Goal: Use online tool/utility: Utilize a website feature to perform a specific function

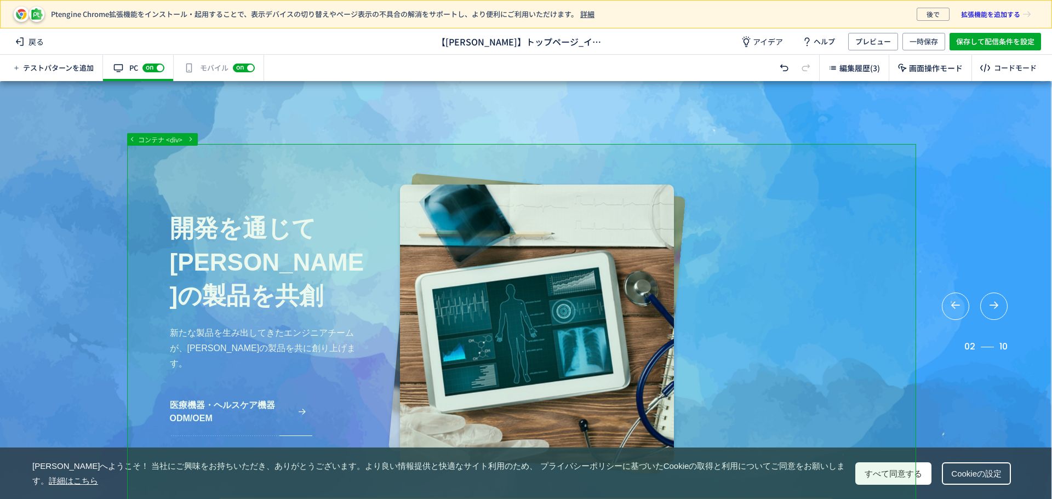
scroll to position [1, 0]
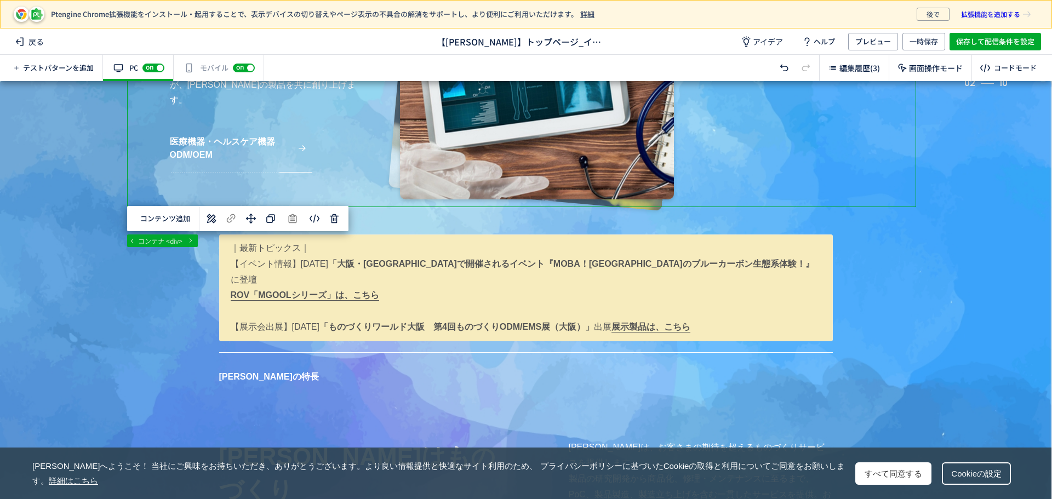
scroll to position [297, 0]
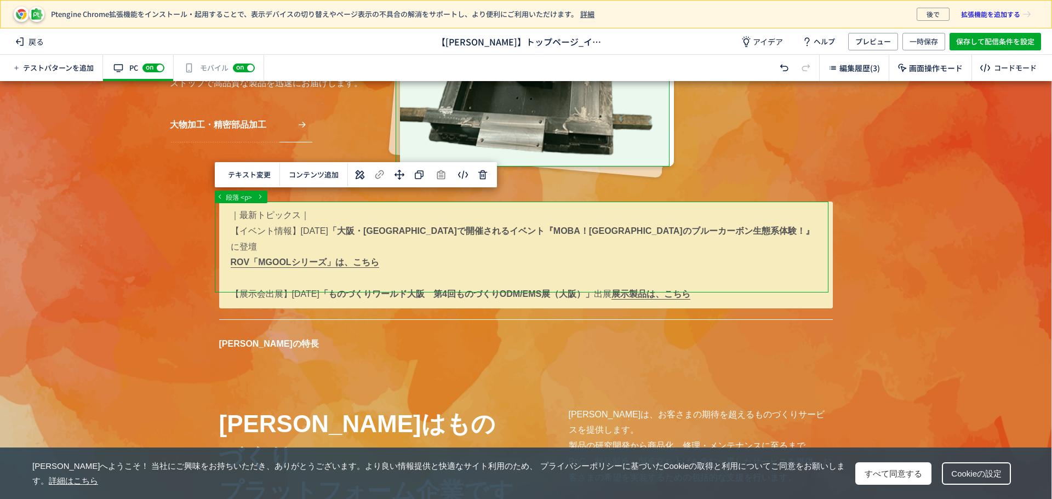
scroll to position [0, 0]
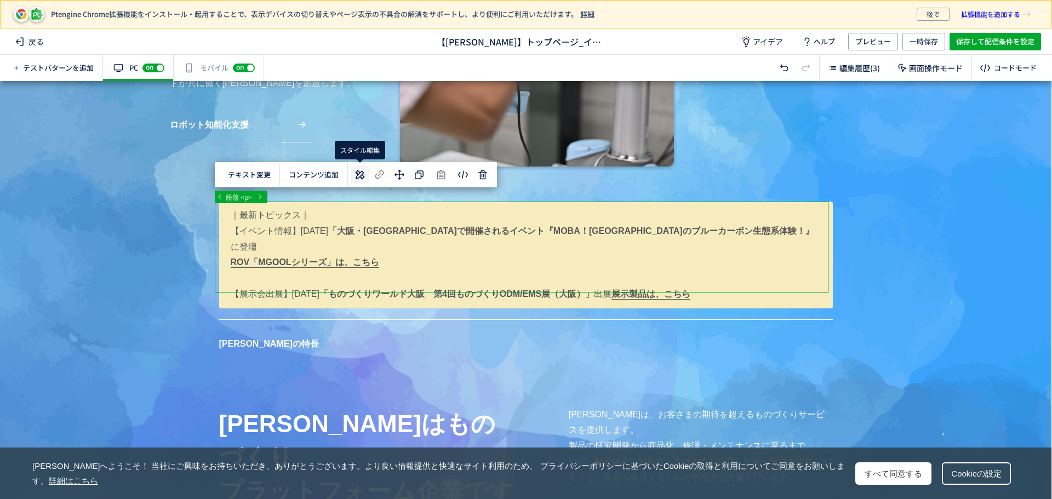
click at [357, 174] on use at bounding box center [360, 174] width 9 height 9
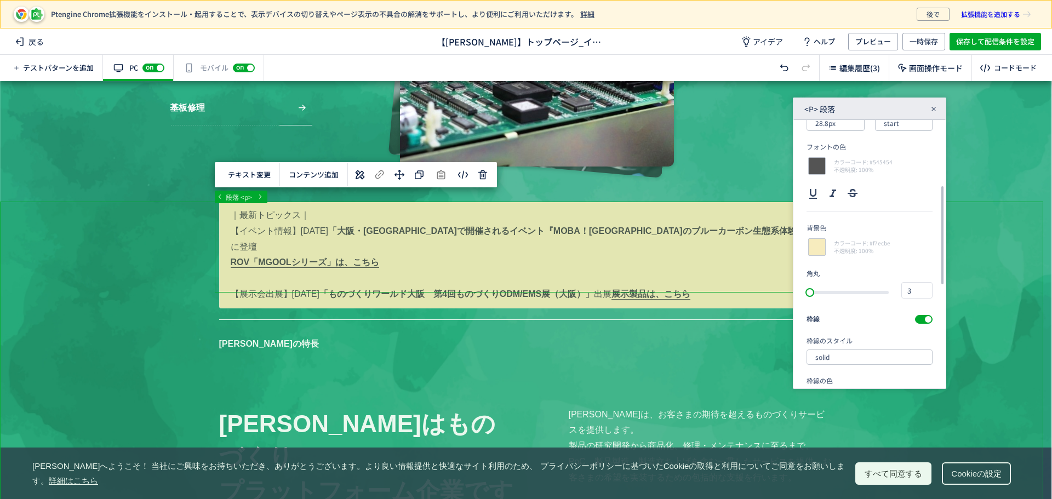
scroll to position [178, 0]
drag, startPoint x: 943, startPoint y: 201, endPoint x: 953, endPoint y: 266, distance: 65.9
click at [953, 266] on div "... main div section div 段落 <p> テキスト変更 選択した要素の前 選択した要素の後 選択した領域内の先頭 選択した領域内の末尾 …" at bounding box center [526, 290] width 1052 height 418
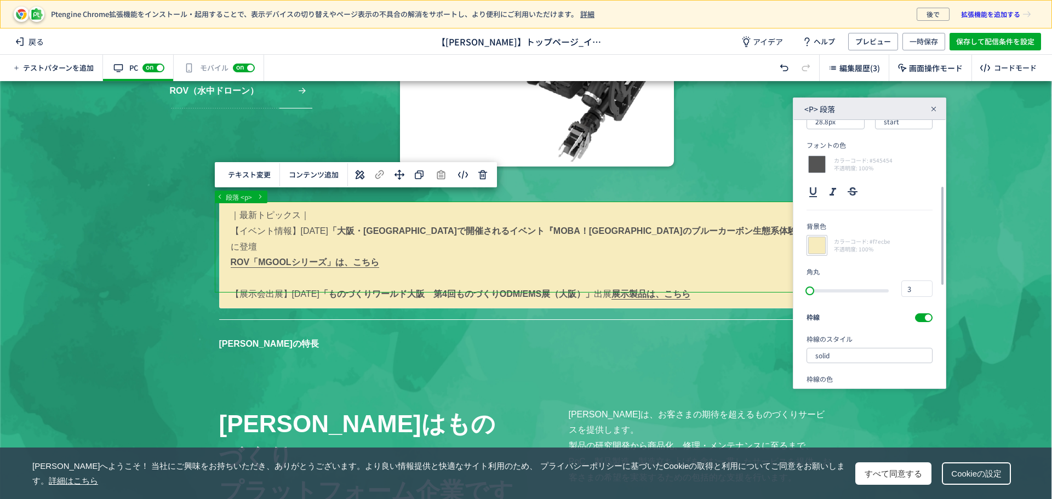
click at [823, 245] on div at bounding box center [817, 245] width 21 height 21
type input "f7ecbe"
type input "247"
type input "236"
type input "190"
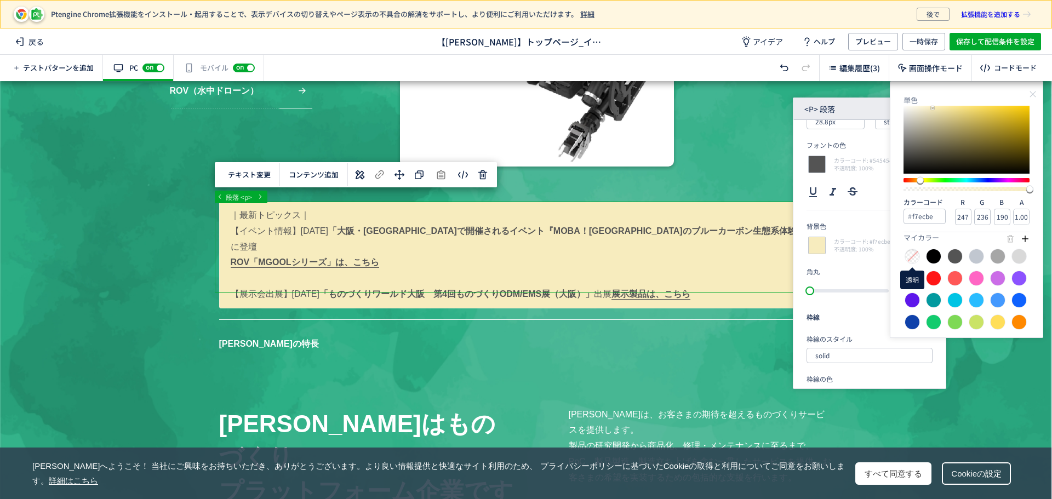
click at [916, 257] on div at bounding box center [912, 256] width 15 height 15
type input "0.00"
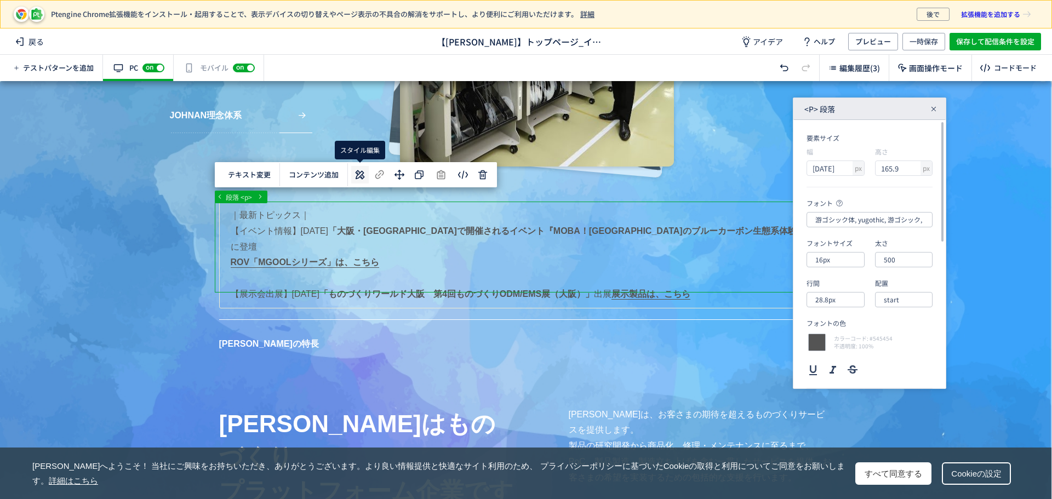
click at [358, 180] on icon at bounding box center [360, 174] width 13 height 13
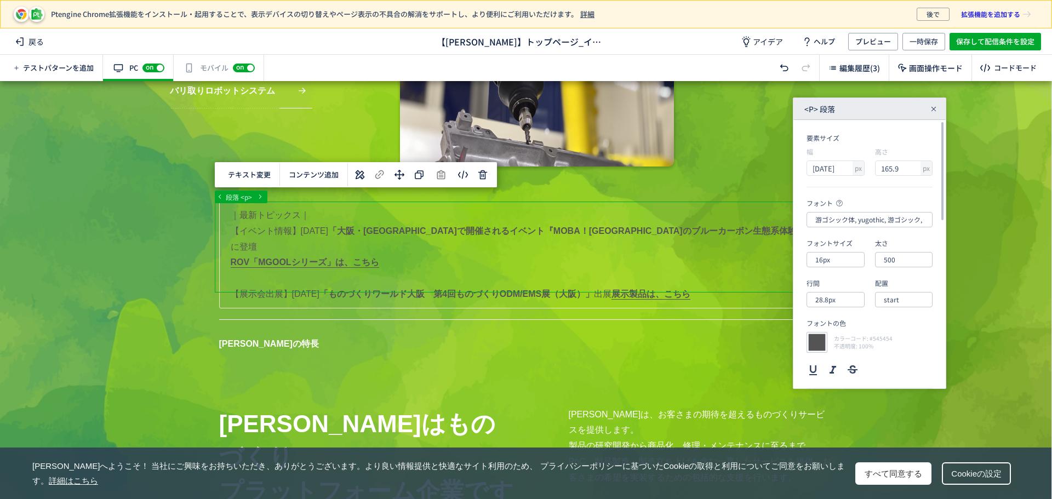
click at [824, 341] on div at bounding box center [817, 342] width 21 height 21
type input "545454"
type input "84"
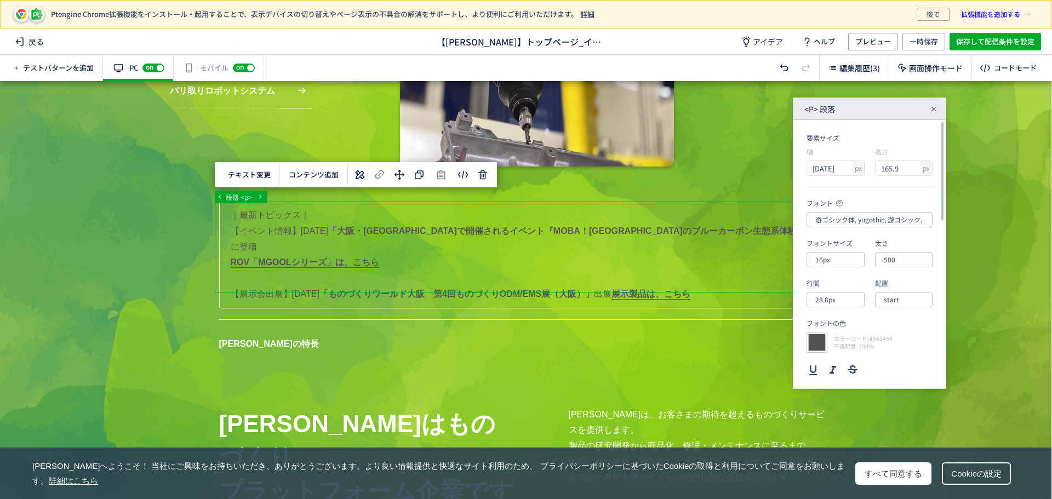
type input "1.00"
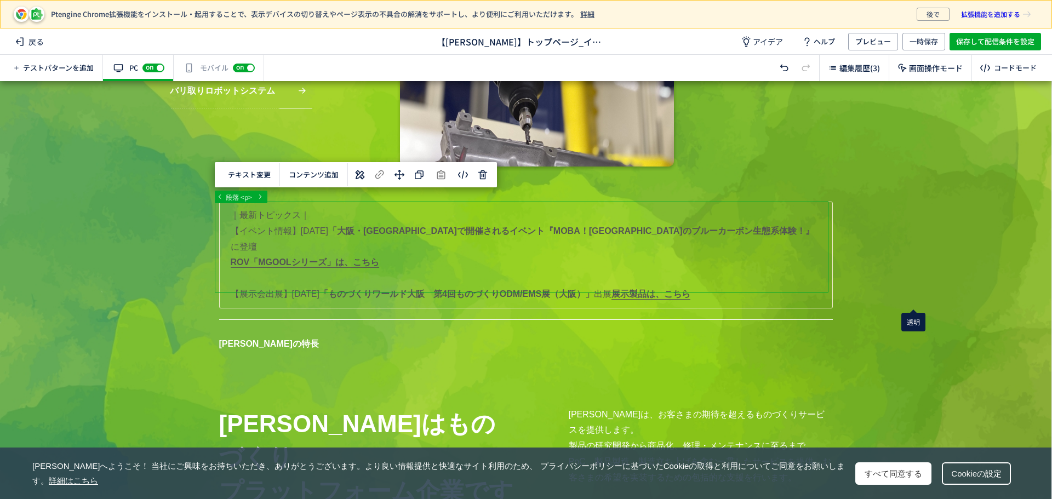
click at [917, 318] on div "透明" at bounding box center [914, 322] width 24 height 19
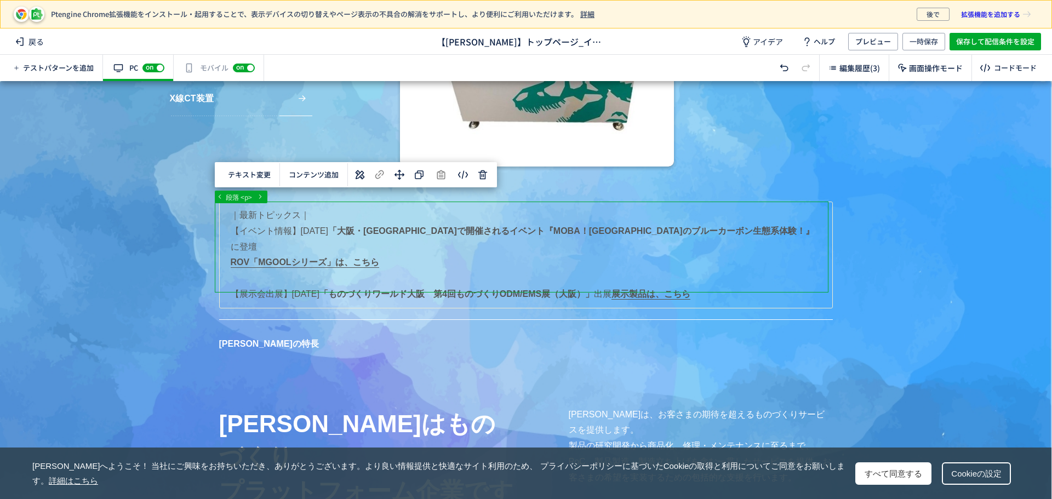
drag, startPoint x: 230, startPoint y: 213, endPoint x: 388, endPoint y: 239, distance: 160.0
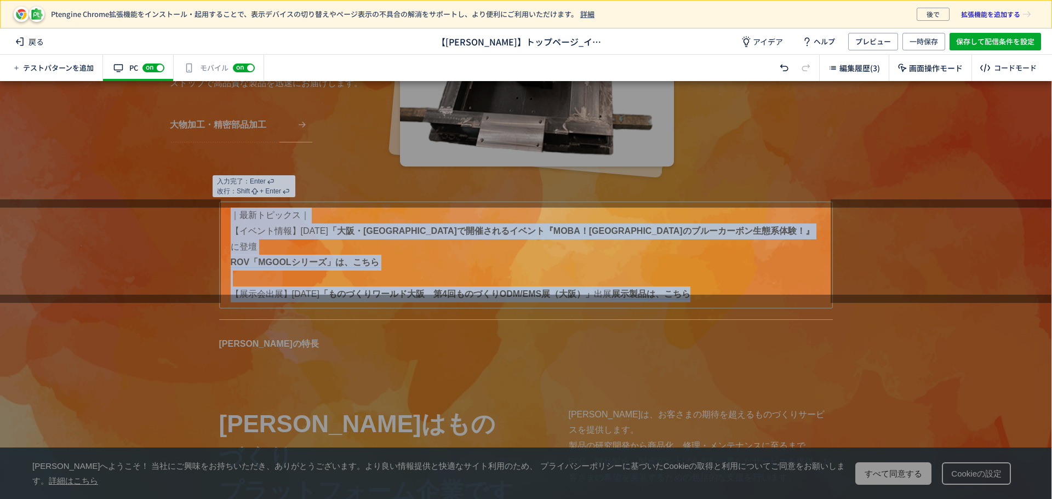
drag, startPoint x: 229, startPoint y: 215, endPoint x: 760, endPoint y: 285, distance: 535.8
click at [760, 285] on p "｜最新トピックス｜ 【イベント情報】[DATE] 「大阪・[GEOGRAPHIC_DATA]で開催されるイベント『MOBA！[GEOGRAPHIC_DATA]…" at bounding box center [526, 255] width 614 height 107
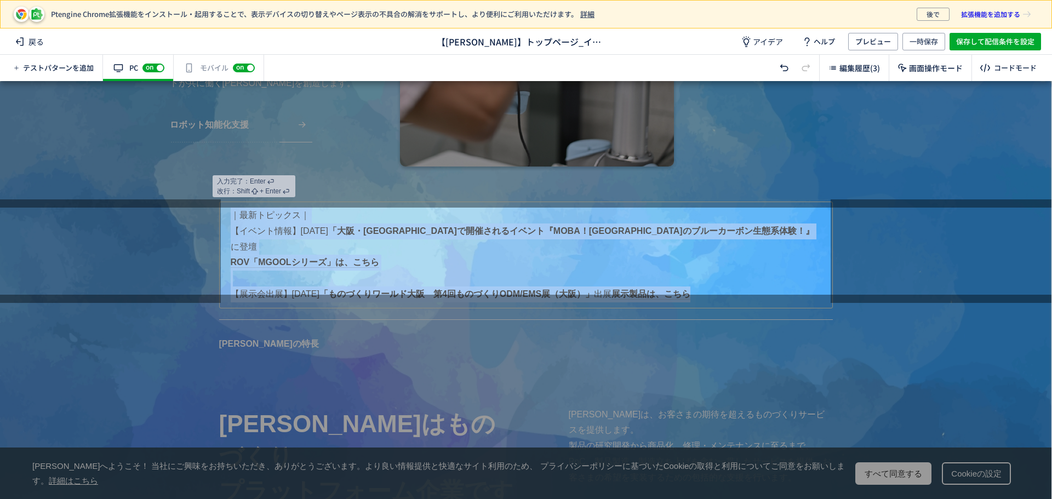
click at [275, 223] on p "｜最新トピックス｜ 【イベント情報】[DATE] 「大阪・[GEOGRAPHIC_DATA]で開催されるイベント『MOBA！[GEOGRAPHIC_DATA]…" at bounding box center [526, 255] width 614 height 107
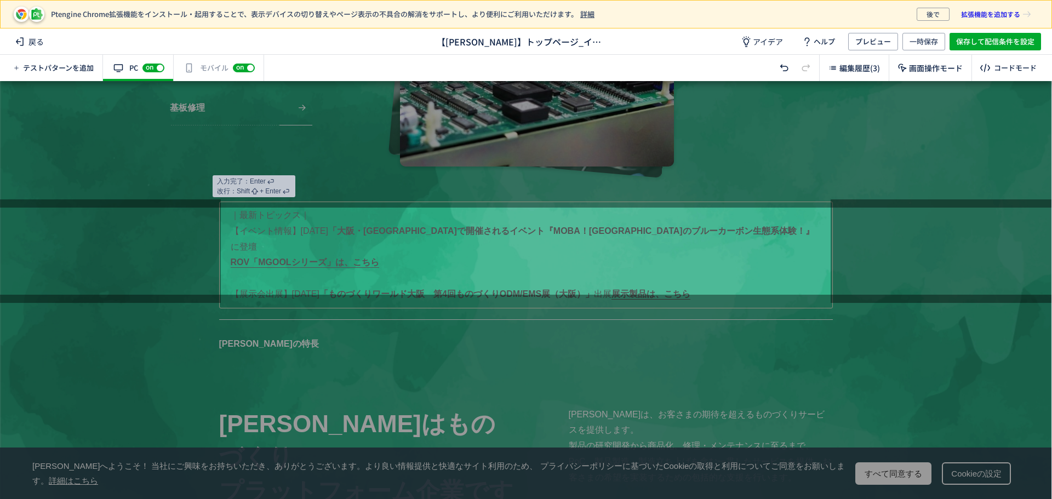
click at [349, 173] on div at bounding box center [526, 144] width 1052 height 127
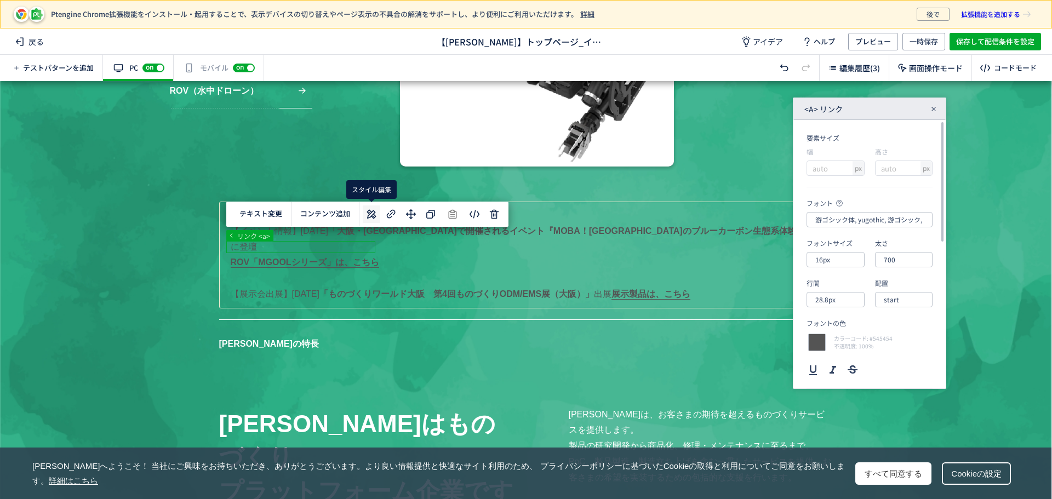
click at [373, 214] on use at bounding box center [371, 213] width 9 height 9
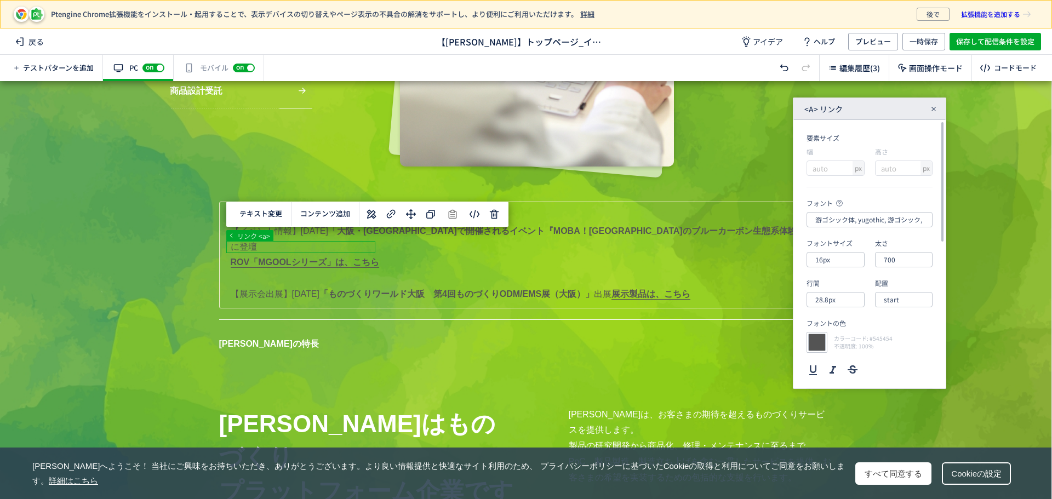
click at [819, 343] on div at bounding box center [817, 342] width 21 height 21
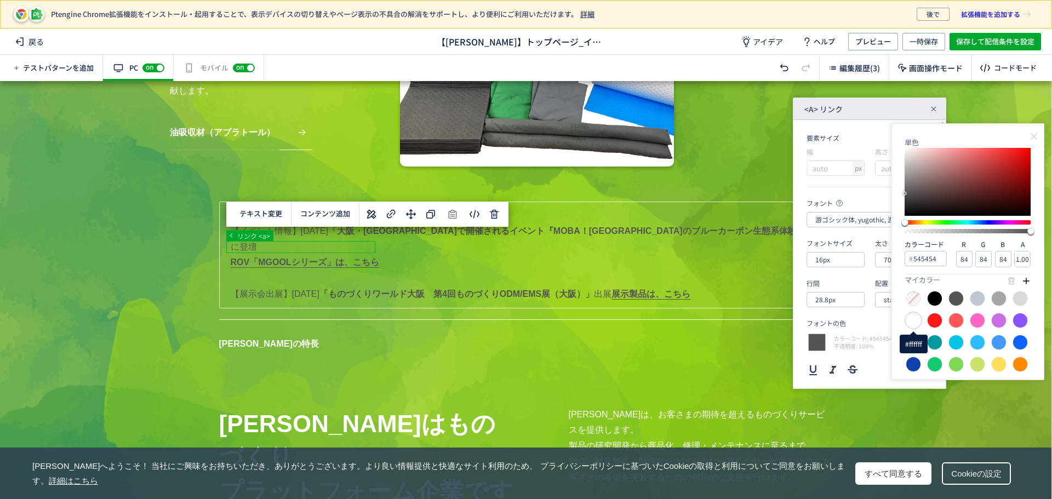
click at [915, 326] on div at bounding box center [913, 320] width 15 height 15
type input "ffffff"
type input "255"
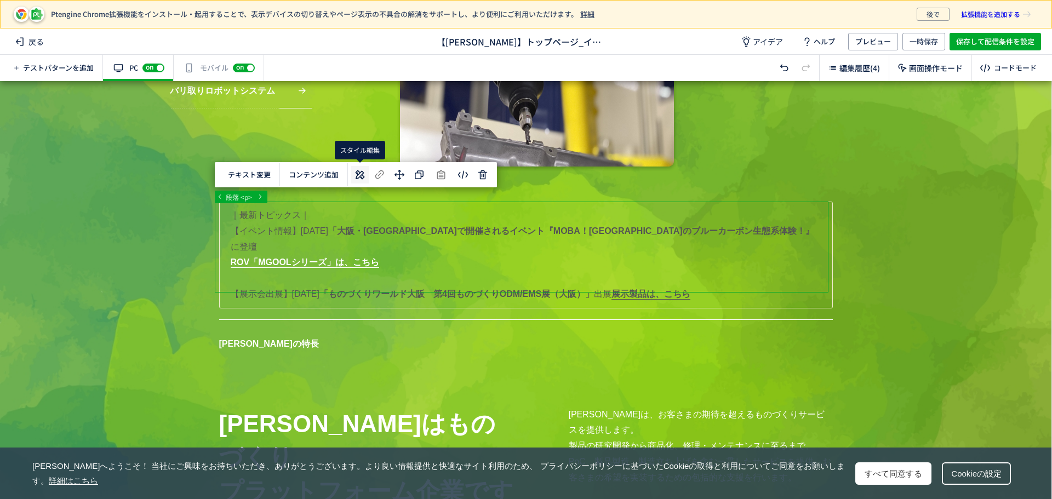
click at [360, 176] on icon at bounding box center [360, 174] width 13 height 13
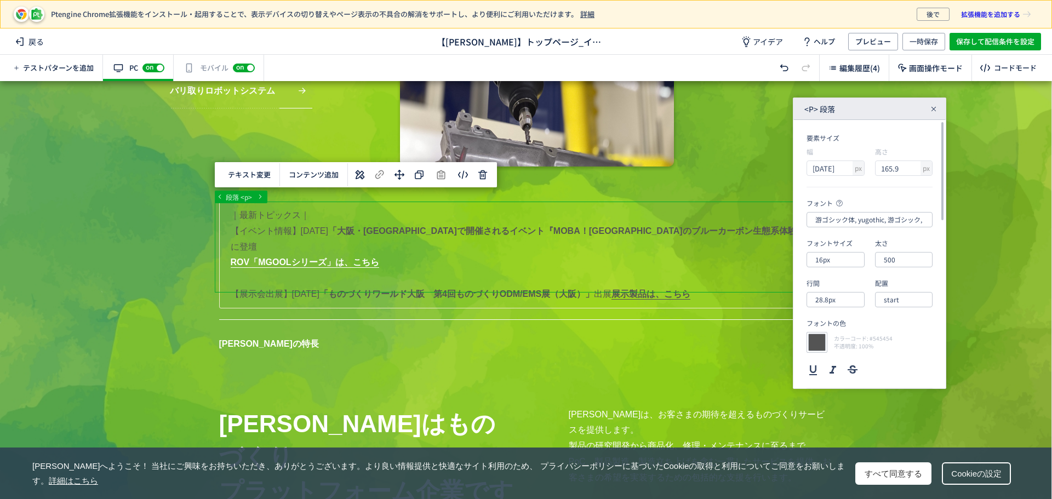
click at [815, 339] on div at bounding box center [817, 342] width 21 height 21
type input "545454"
type input "84"
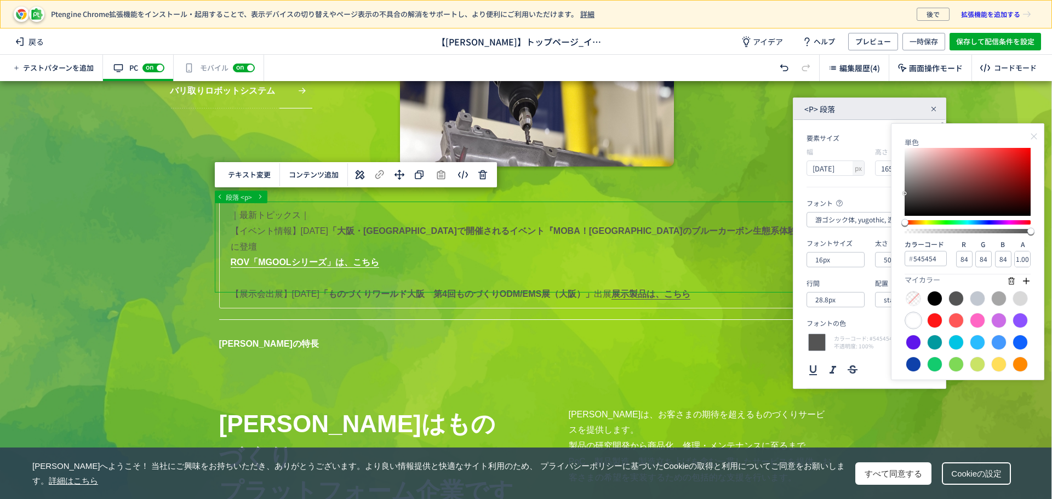
click at [916, 326] on div at bounding box center [913, 320] width 15 height 15
type input "ffffff"
type input "255"
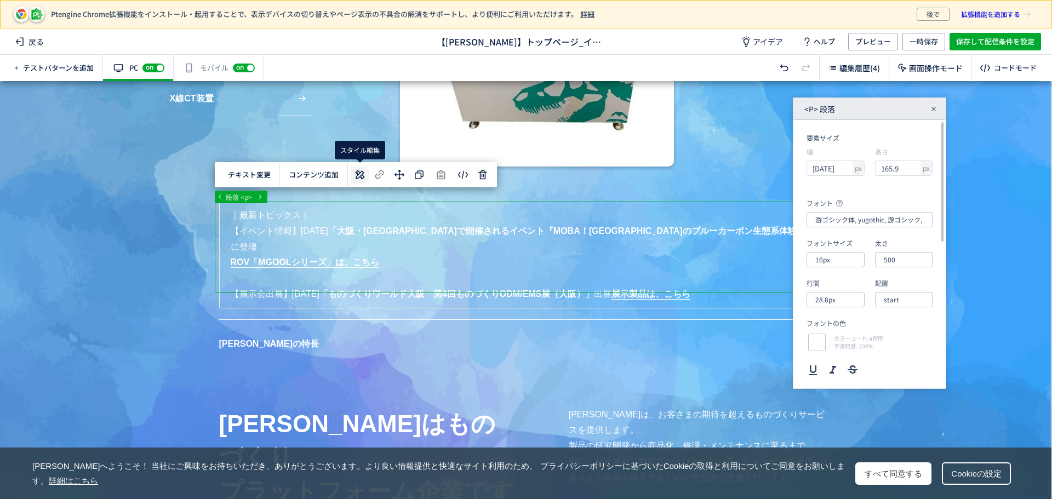
click at [359, 177] on icon at bounding box center [360, 174] width 13 height 13
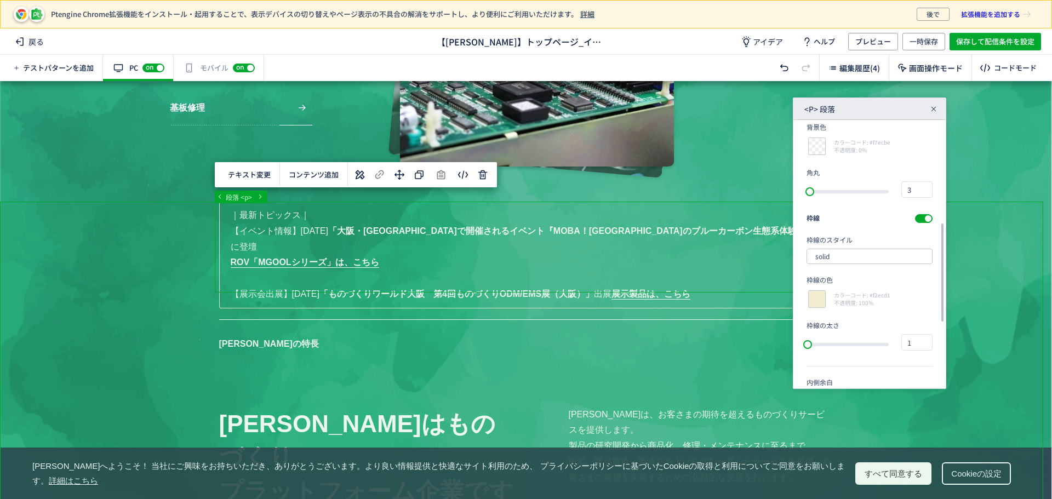
scroll to position [278, 0]
drag, startPoint x: 942, startPoint y: 206, endPoint x: 961, endPoint y: 308, distance: 103.7
click at [961, 308] on div "... main div section div 段落 <p> テキスト変更 選択した要素の前 選択した要素の後 選択した領域内の先頭 選択した領域内の末尾 …" at bounding box center [526, 290] width 1052 height 418
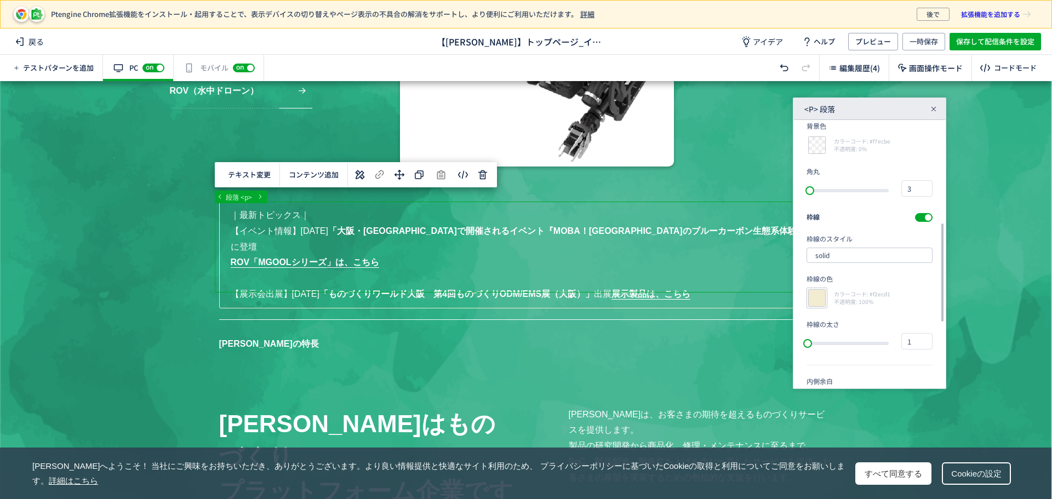
click at [813, 301] on div at bounding box center [817, 298] width 21 height 21
type input "f2ecd1"
type input "242"
type input "236"
type input "209"
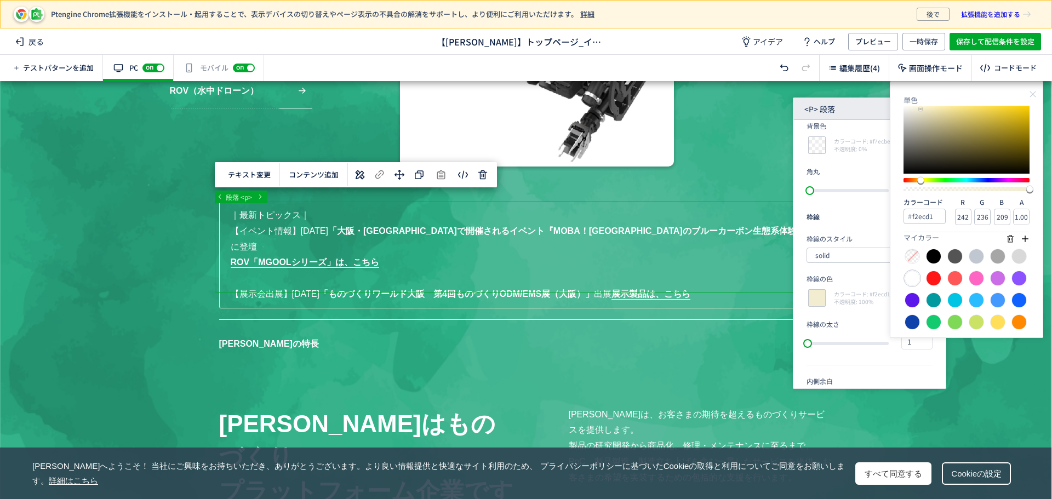
click at [915, 286] on div at bounding box center [912, 278] width 15 height 15
type input "ffffff"
type input "255"
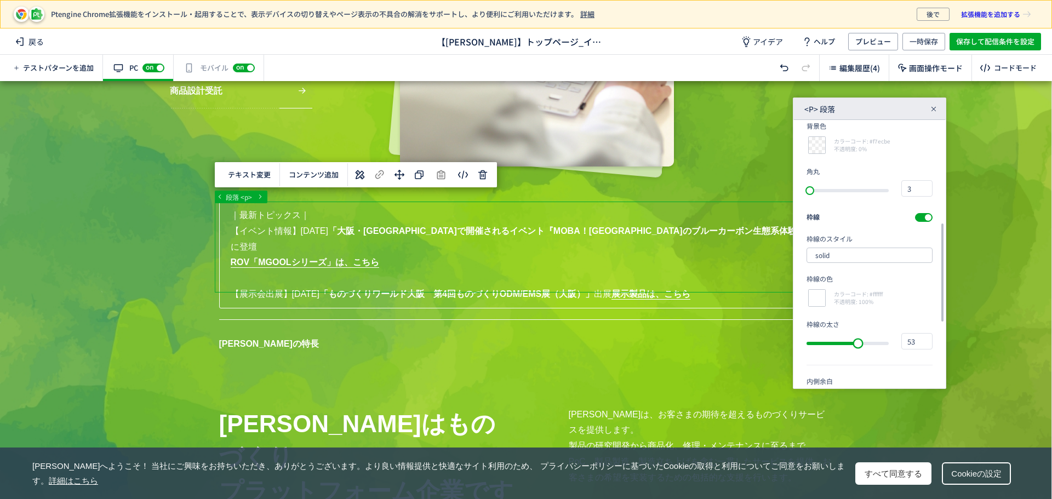
type input "54"
drag, startPoint x: 813, startPoint y: 344, endPoint x: 865, endPoint y: 342, distance: 52.1
click at [865, 342] on div "slider between 0 and 83" at bounding box center [860, 343] width 10 height 10
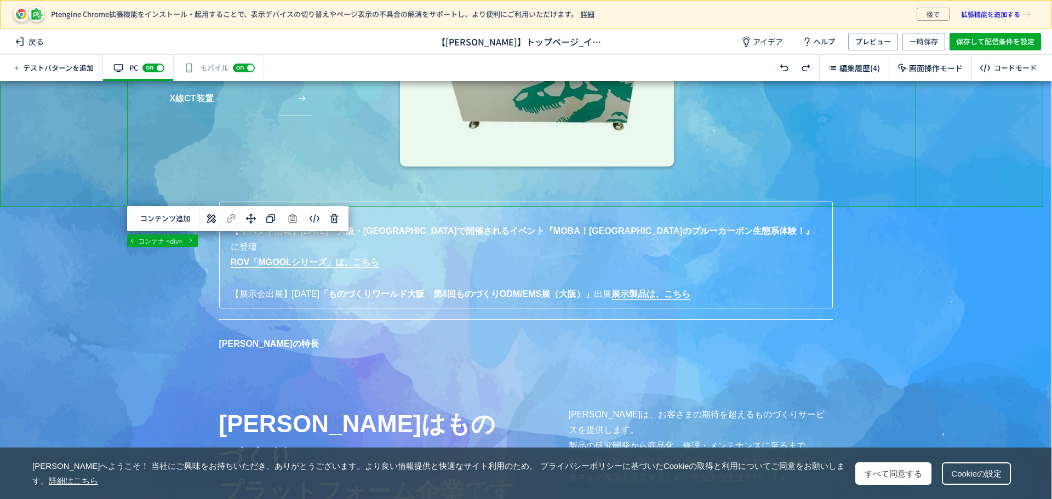
scroll to position [298, 0]
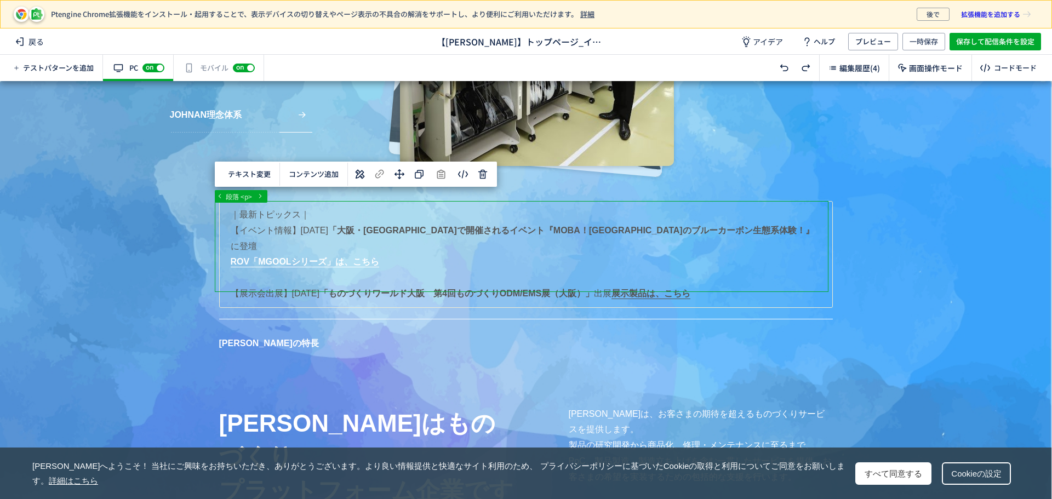
drag, startPoint x: 227, startPoint y: 212, endPoint x: 281, endPoint y: 221, distance: 54.6
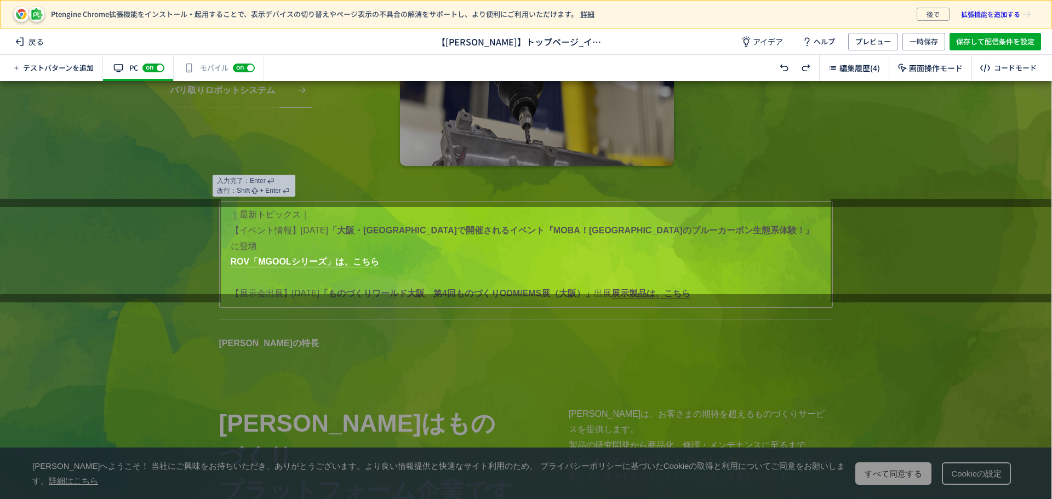
click at [315, 166] on div at bounding box center [526, 144] width 1052 height 126
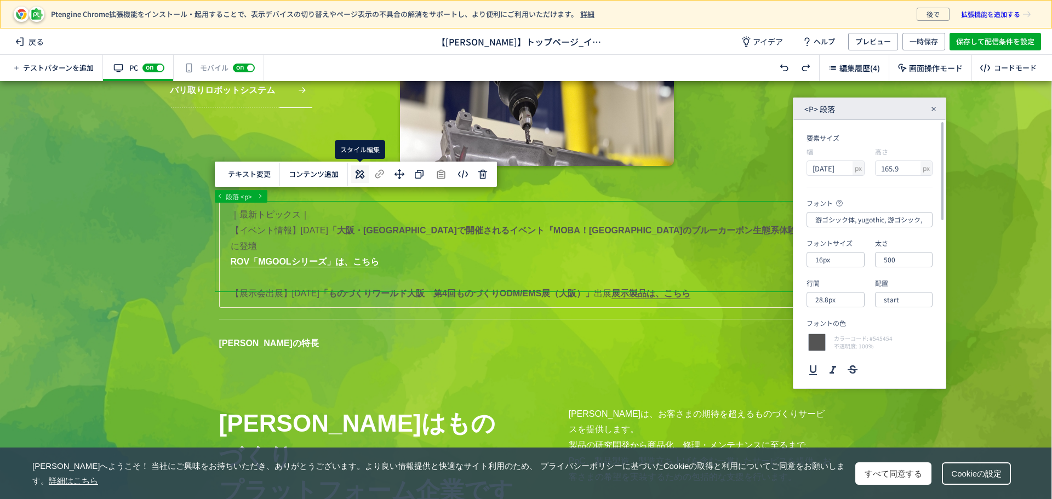
click at [356, 175] on icon at bounding box center [360, 174] width 13 height 13
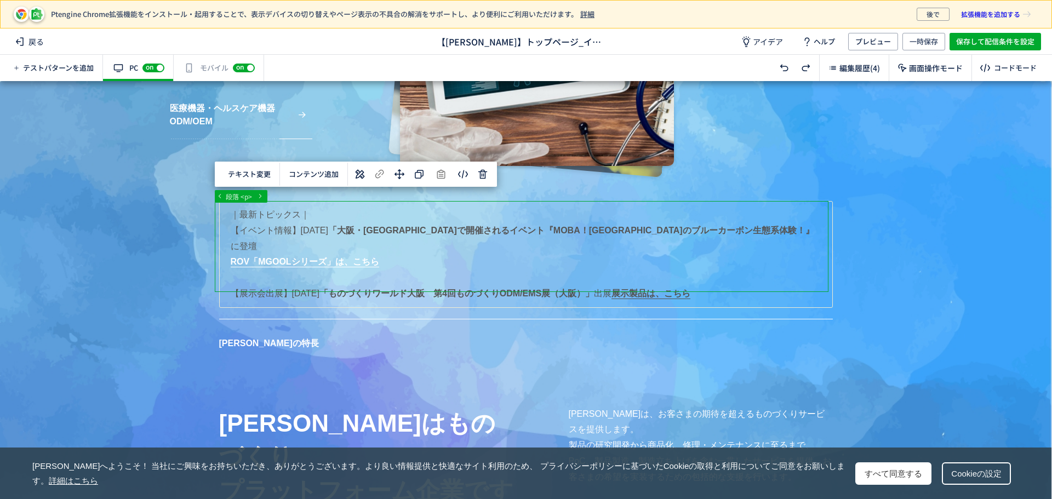
drag, startPoint x: 227, startPoint y: 212, endPoint x: 339, endPoint y: 226, distance: 112.8
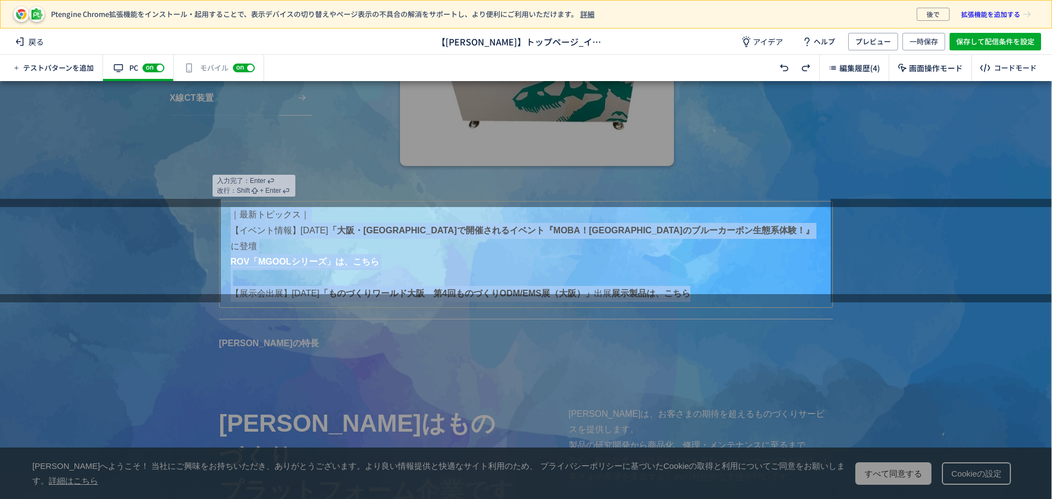
drag, startPoint x: 230, startPoint y: 216, endPoint x: 749, endPoint y: 293, distance: 524.3
click at [749, 293] on div "｜最新トピックス｜ 【イベント情報】[DATE] 「大阪・[GEOGRAPHIC_DATA]で開催されるイベント『MOBA！[GEOGRAPHIC_DATA]…" at bounding box center [526, 366] width 614 height 331
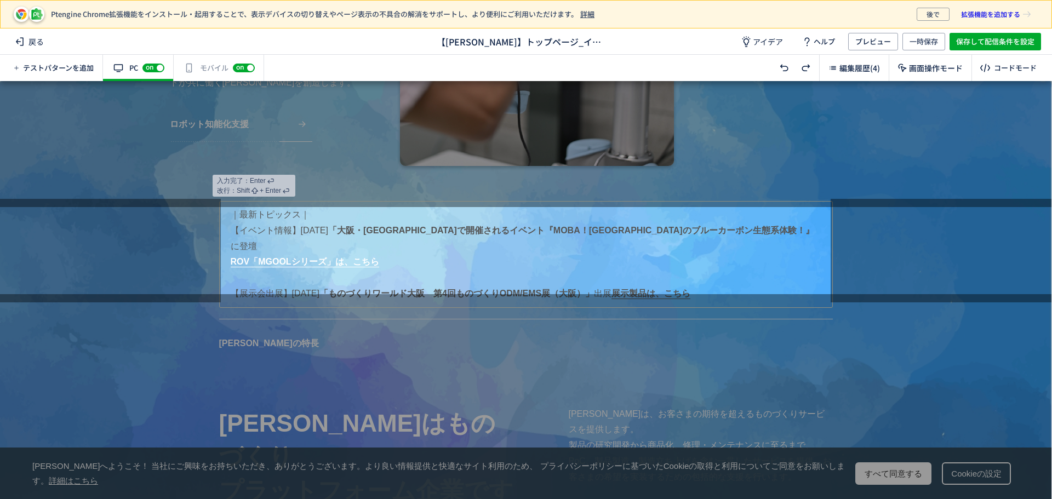
drag, startPoint x: 348, startPoint y: 172, endPoint x: 335, endPoint y: 236, distance: 65.5
click at [335, 155] on div at bounding box center [526, 144] width 1052 height 126
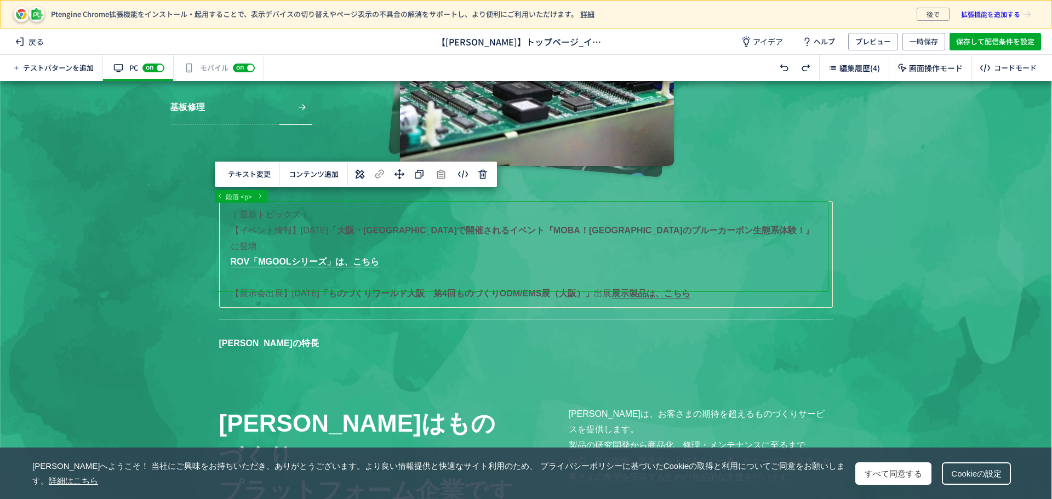
drag, startPoint x: 228, startPoint y: 211, endPoint x: 733, endPoint y: 236, distance: 506.0
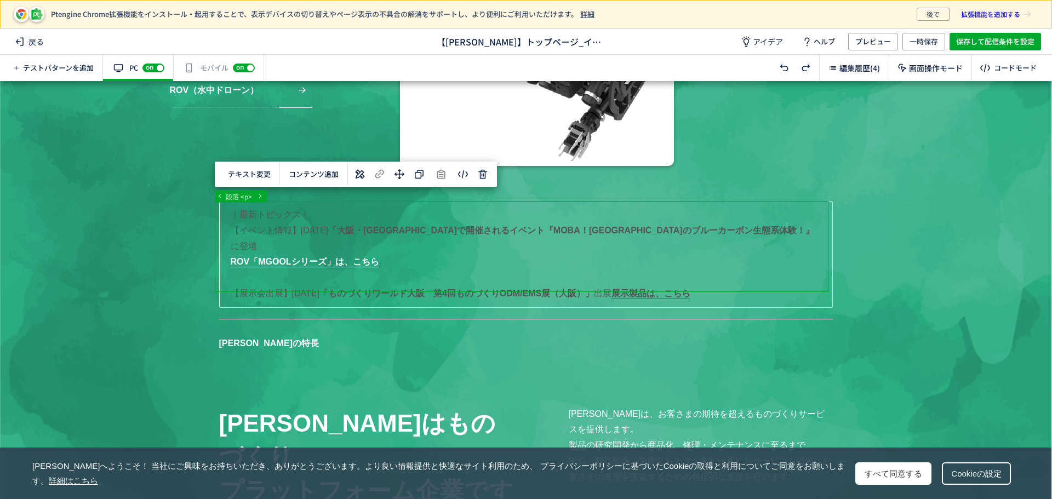
drag, startPoint x: 747, startPoint y: 236, endPoint x: 231, endPoint y: 229, distance: 515.3
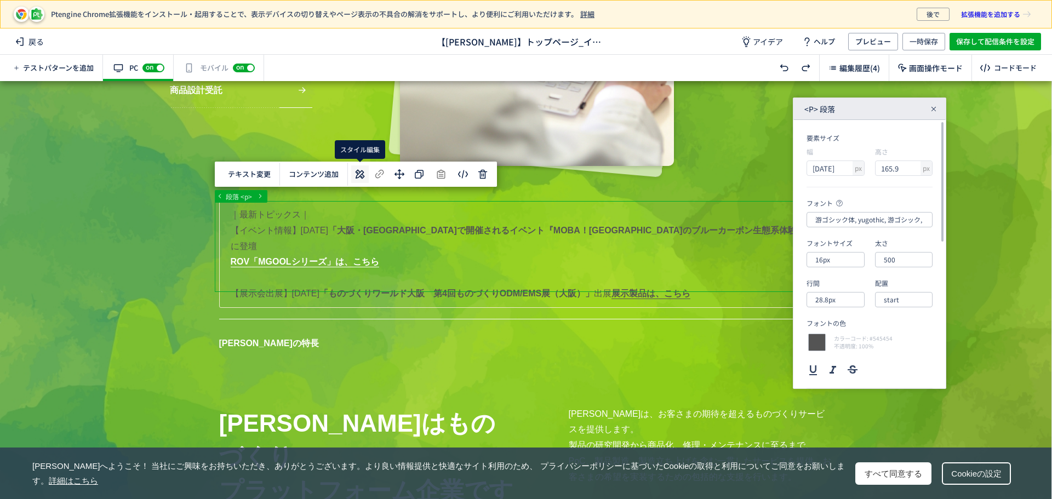
click at [361, 175] on icon at bounding box center [360, 174] width 13 height 13
click at [815, 337] on div at bounding box center [817, 342] width 21 height 21
type input "545454"
type input "84"
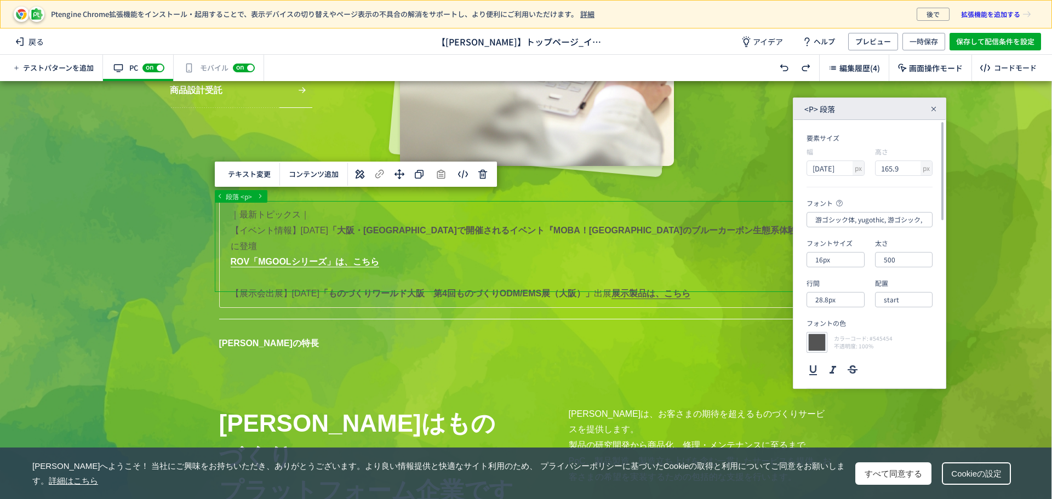
type input "84"
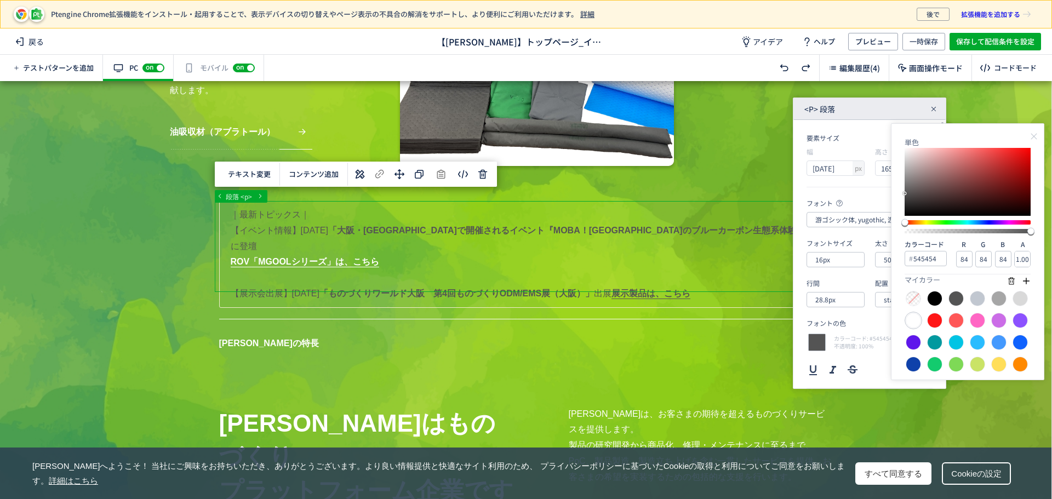
click at [912, 321] on div at bounding box center [913, 320] width 15 height 15
type input "ffffff"
type input "255"
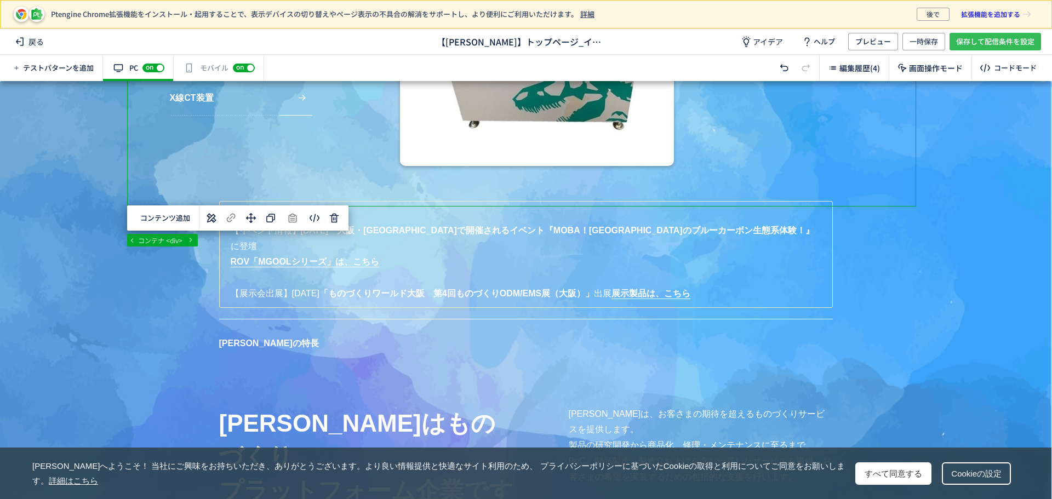
click at [994, 43] on span "保存して配信条件を設定" at bounding box center [996, 42] width 78 height 18
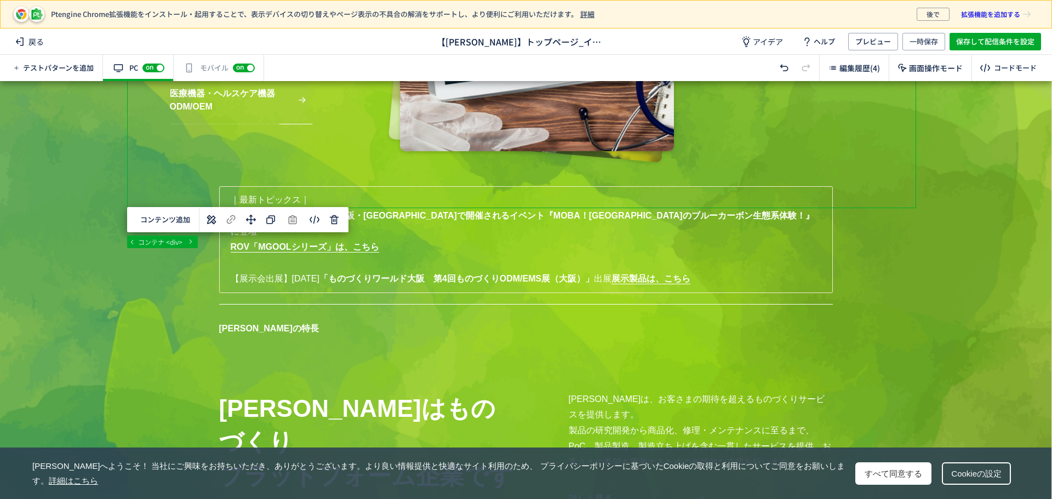
scroll to position [362, 0]
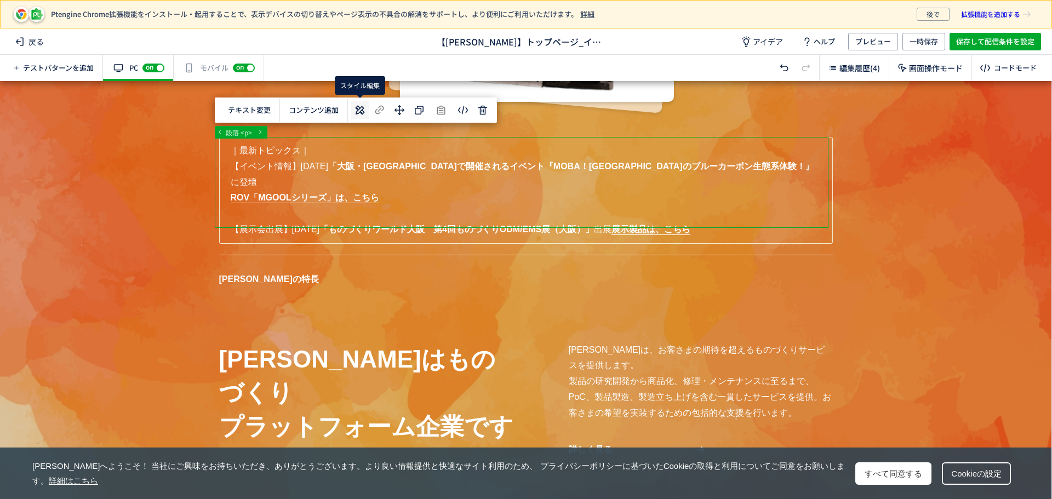
click at [362, 110] on use at bounding box center [360, 110] width 9 height 9
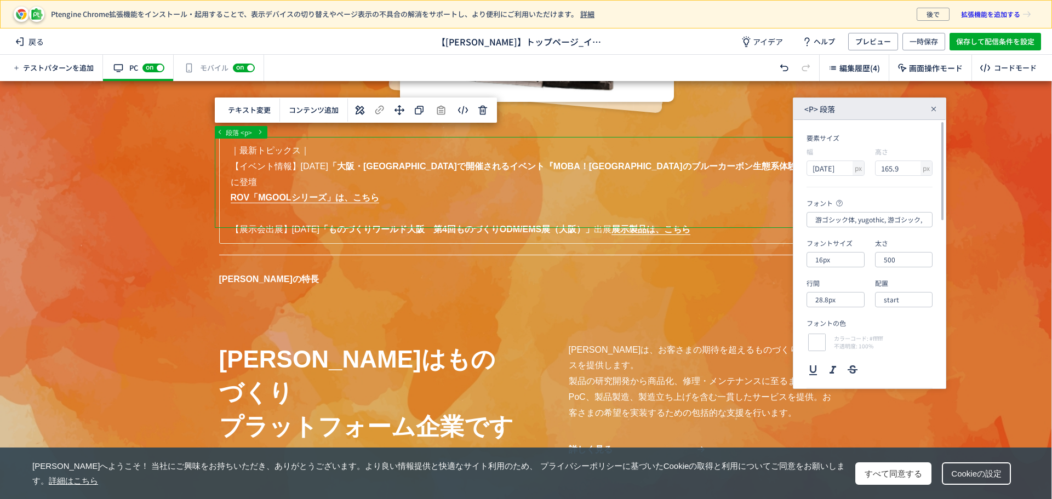
scroll to position [1, 0]
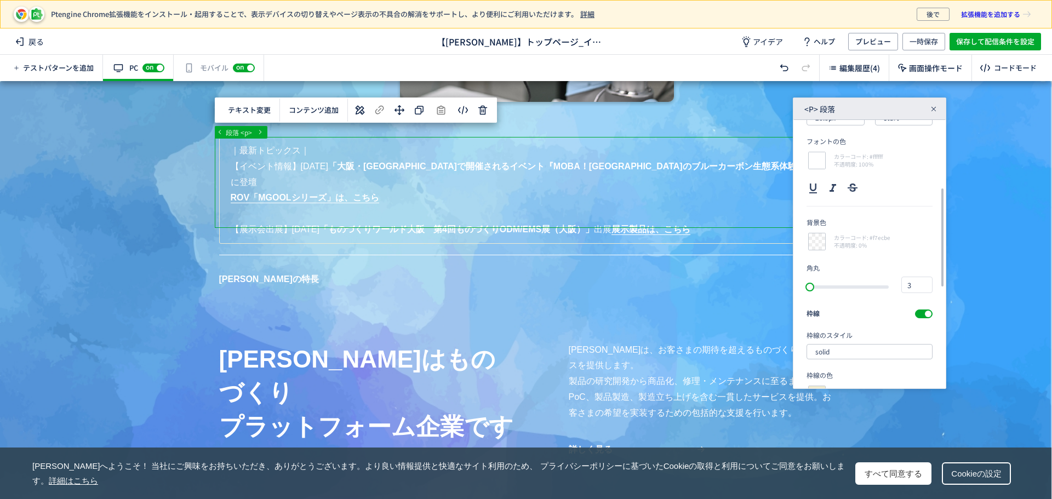
drag, startPoint x: 942, startPoint y: 211, endPoint x: 862, endPoint y: 270, distance: 99.2
click at [935, 278] on div "要素サイズ 幅 px 1120 高さ px 165.9 フォント 游ゴシック体, yugothic, 游ゴシック, Yu Gothic, sans-serif…" at bounding box center [870, 254] width 152 height 269
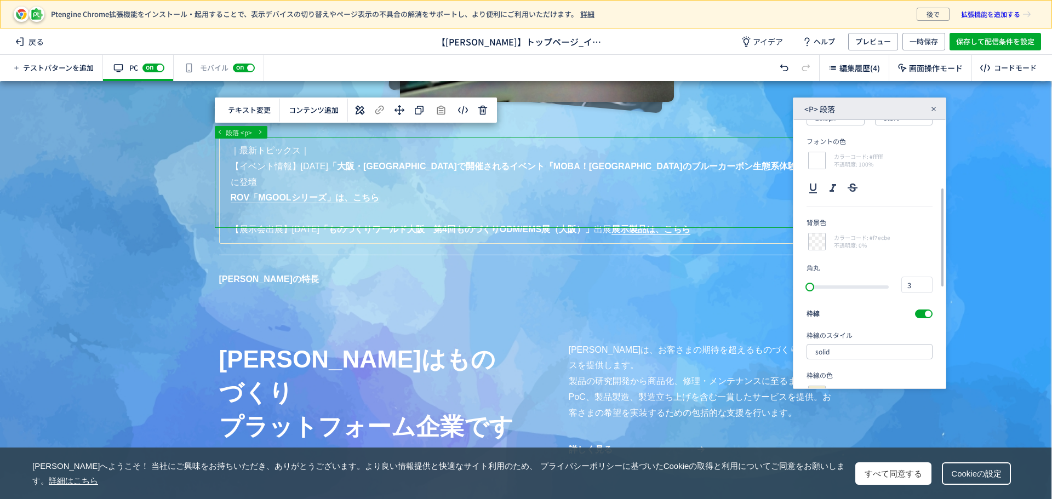
scroll to position [185, 0]
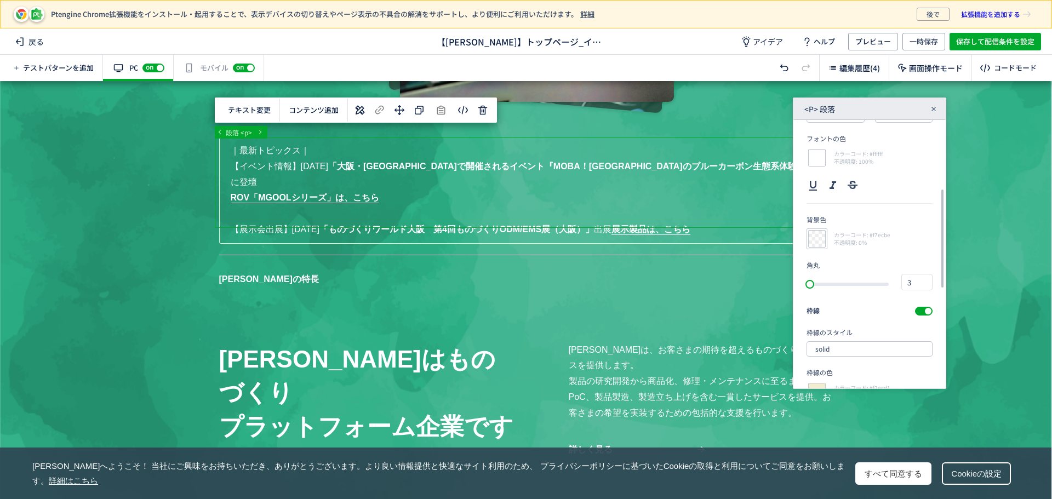
click at [818, 235] on div at bounding box center [817, 239] width 21 height 21
type input "f7ecbe"
type input "247"
type input "236"
type input "190"
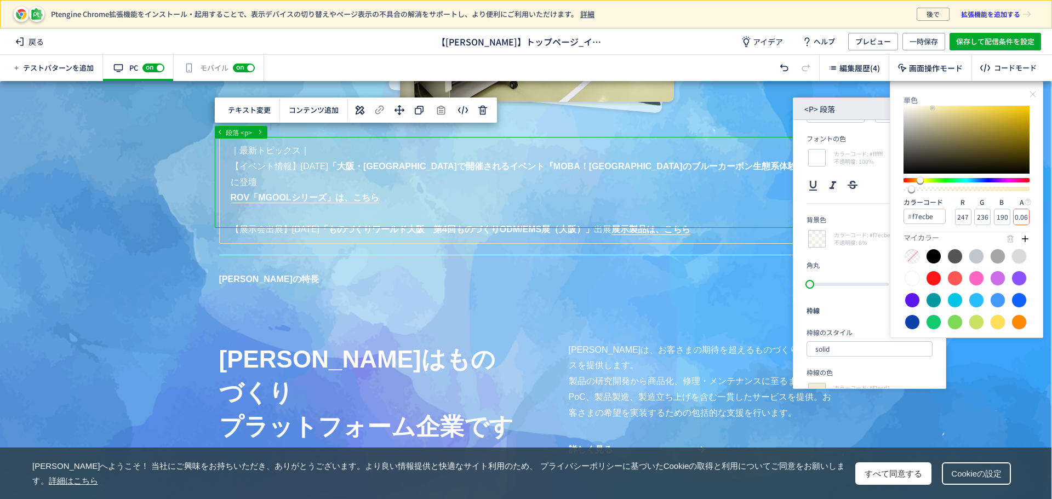
drag, startPoint x: 907, startPoint y: 190, endPoint x: 914, endPoint y: 191, distance: 7.8
click at [914, 191] on div at bounding box center [911, 189] width 7 height 7
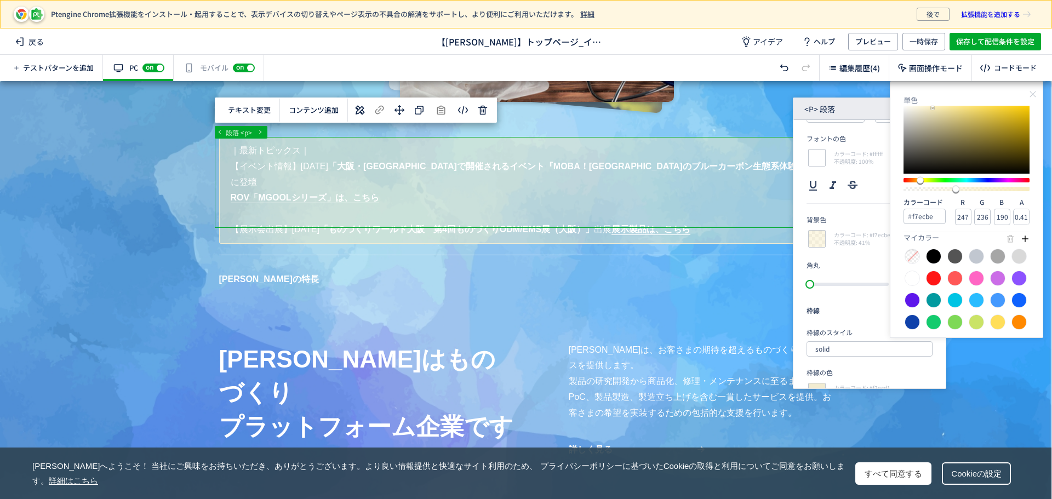
type input "0.42"
drag, startPoint x: 913, startPoint y: 191, endPoint x: 958, endPoint y: 192, distance: 45.5
click at [958, 192] on div at bounding box center [956, 189] width 7 height 7
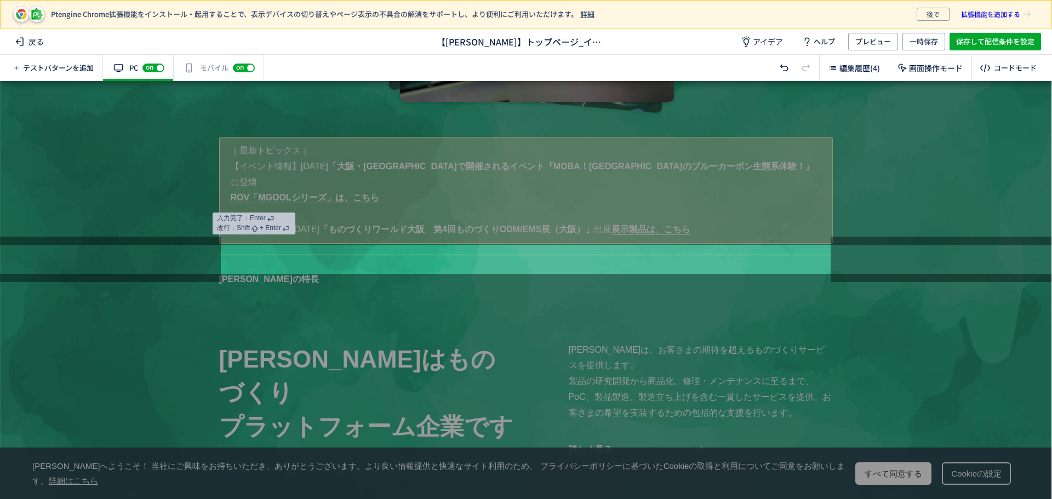
click at [230, 150] on div at bounding box center [526, 163] width 1052 height 164
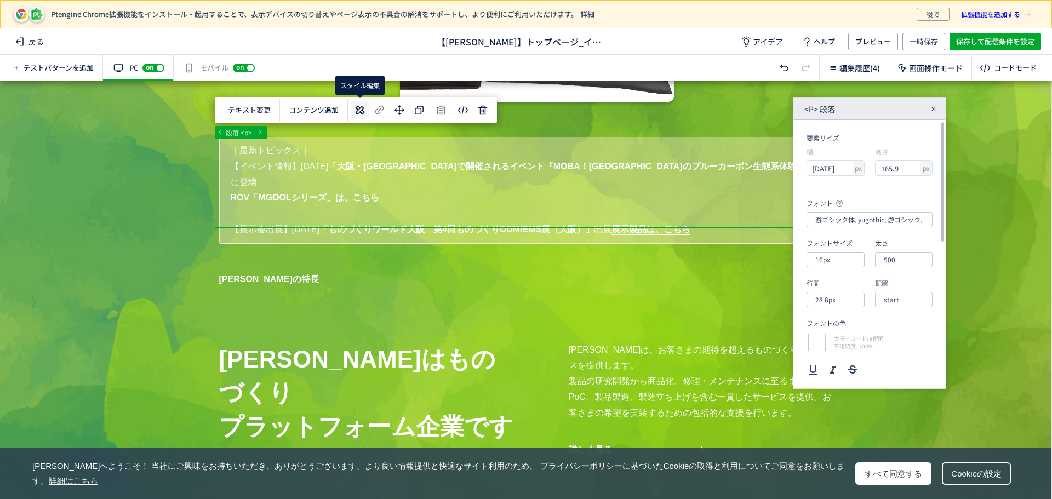
click at [356, 111] on icon at bounding box center [360, 110] width 13 height 13
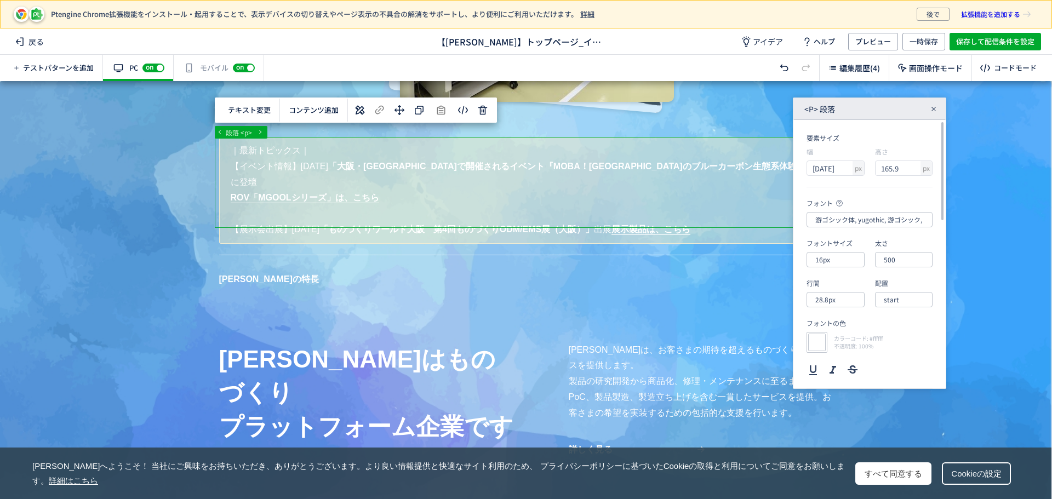
click at [815, 335] on div at bounding box center [817, 342] width 21 height 21
type input "ffffff"
type input "255"
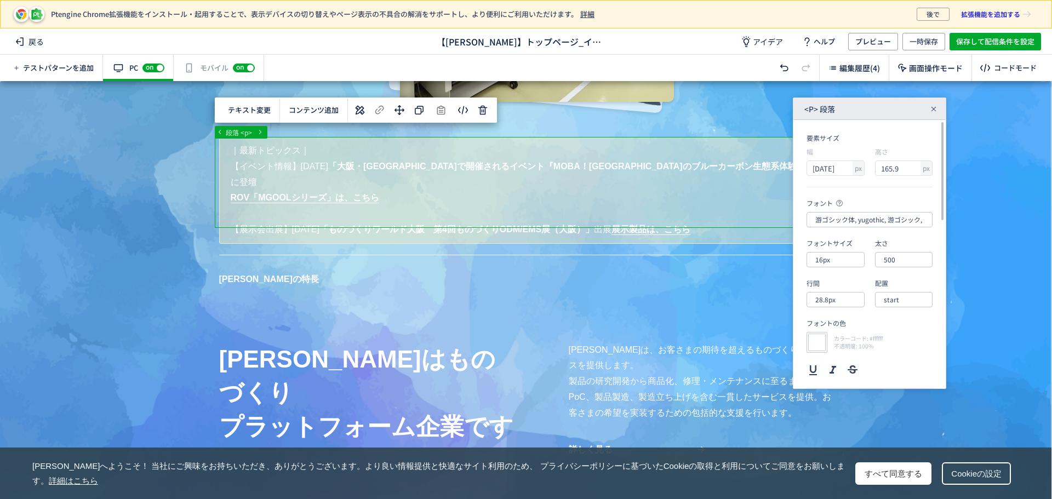
type input "1.00"
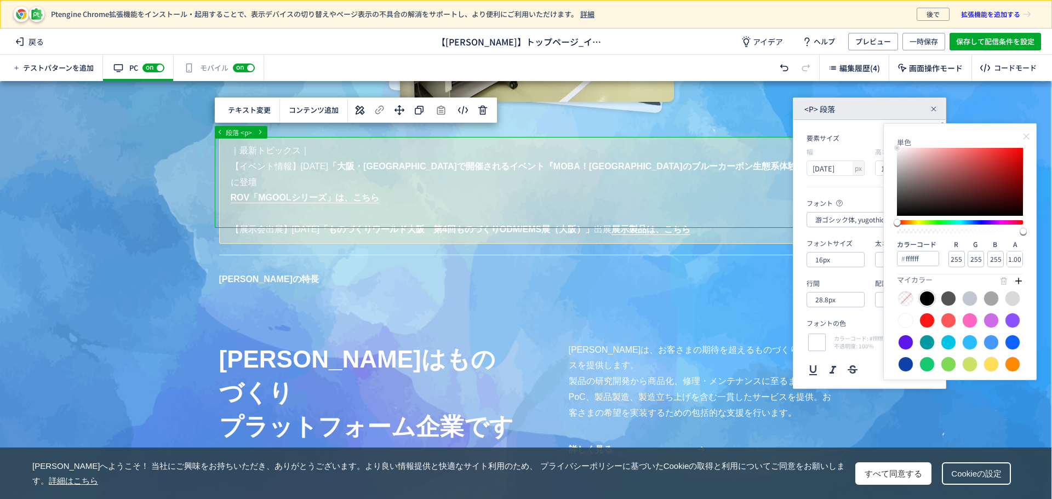
click at [927, 299] on div at bounding box center [927, 298] width 15 height 15
type input "000000"
type input "0"
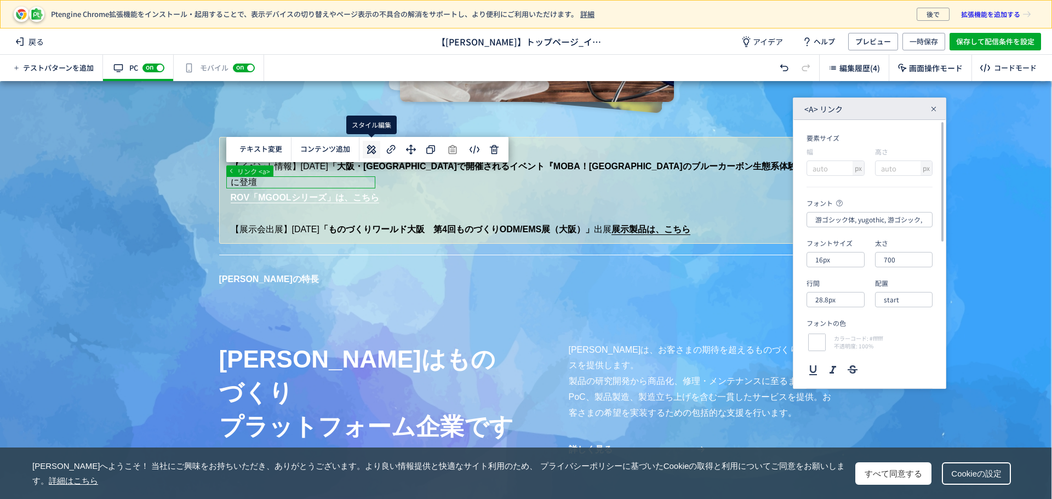
click at [369, 152] on icon at bounding box center [371, 149] width 13 height 13
click at [818, 342] on div at bounding box center [817, 342] width 21 height 21
type input "ffffff"
type input "255"
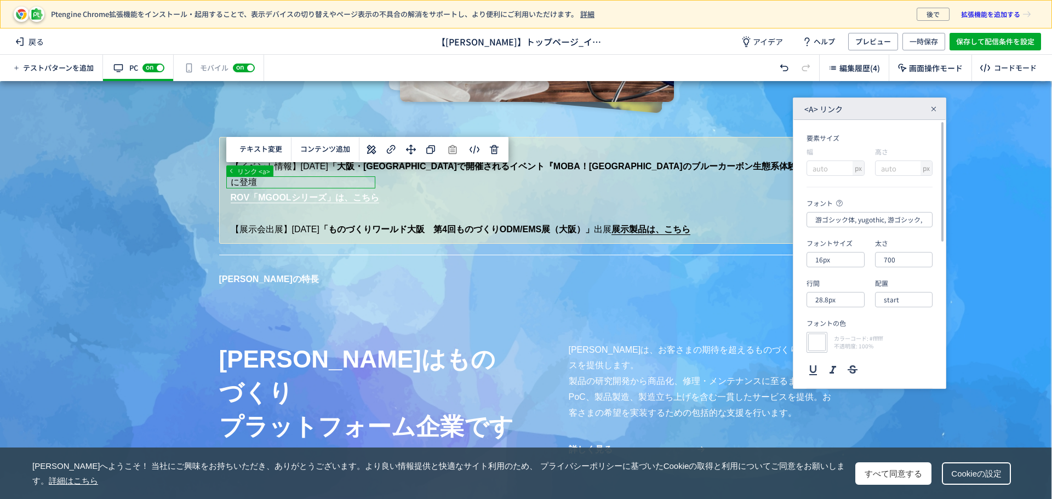
type input "255"
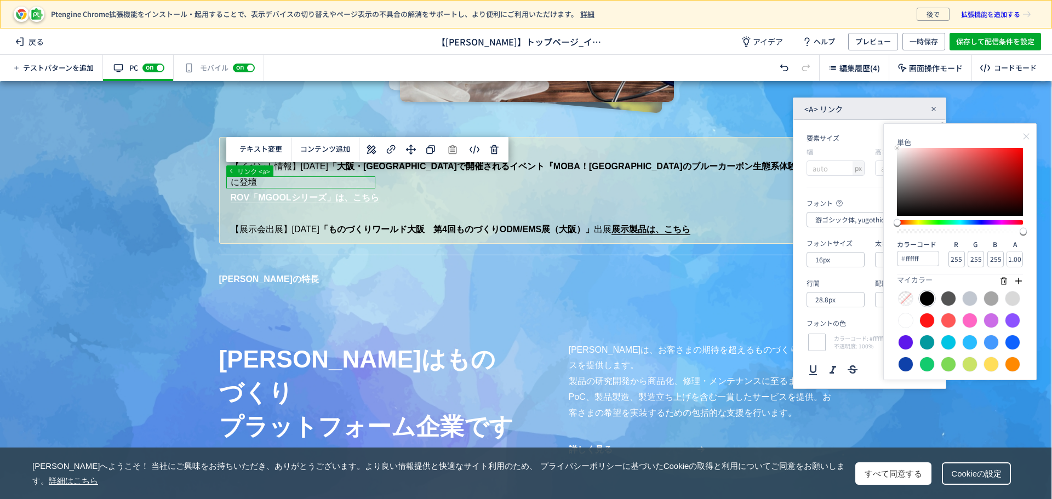
click at [930, 300] on div at bounding box center [927, 298] width 15 height 15
type input "000000"
type input "0"
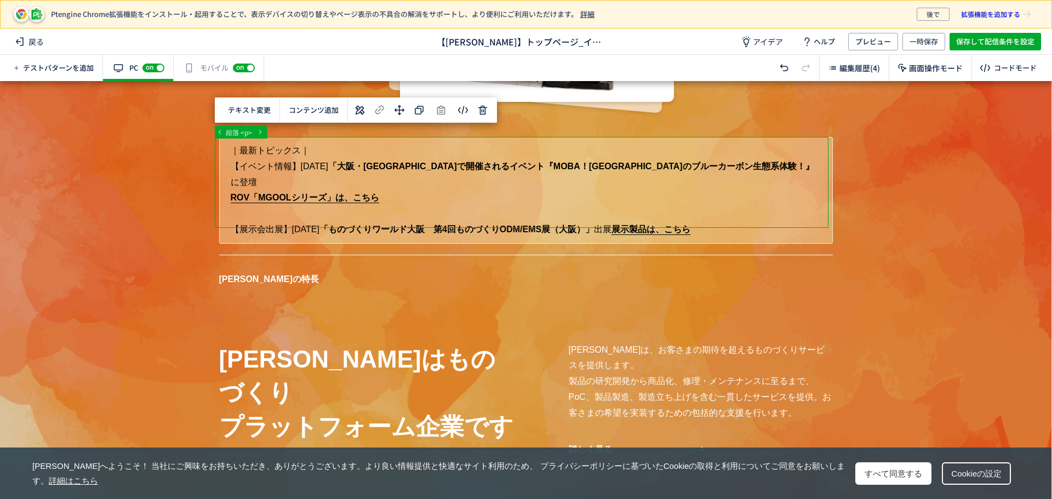
drag, startPoint x: 224, startPoint y: 150, endPoint x: 289, endPoint y: 156, distance: 65.5
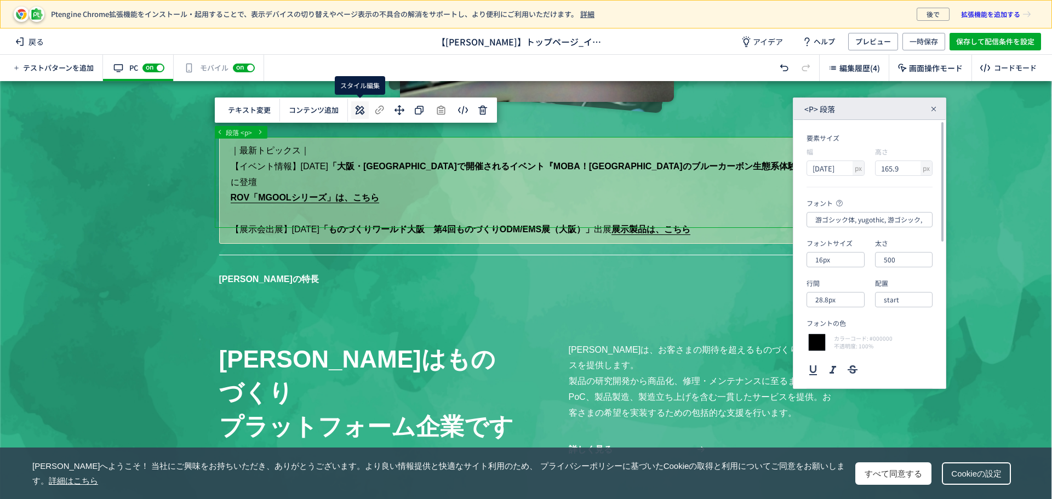
click at [360, 110] on icon at bounding box center [360, 110] width 13 height 13
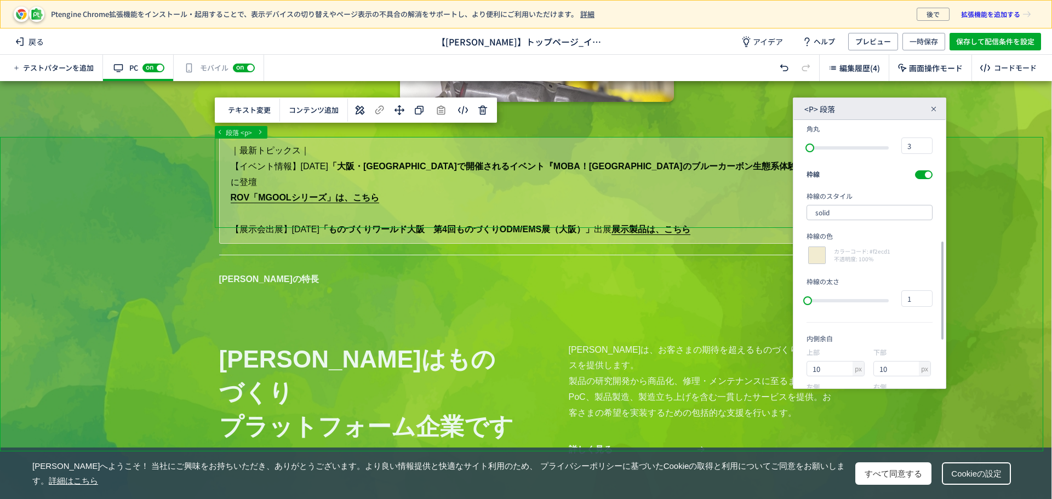
scroll to position [324, 0]
drag, startPoint x: 943, startPoint y: 215, endPoint x: 947, endPoint y: 333, distance: 118.5
click at [947, 333] on div "... main div section div 段落 <p> テキスト変更 選択した要素の前 選択した要素の後 選択した領域内の先頭 選択した領域内の末尾 …" at bounding box center [526, 290] width 1052 height 418
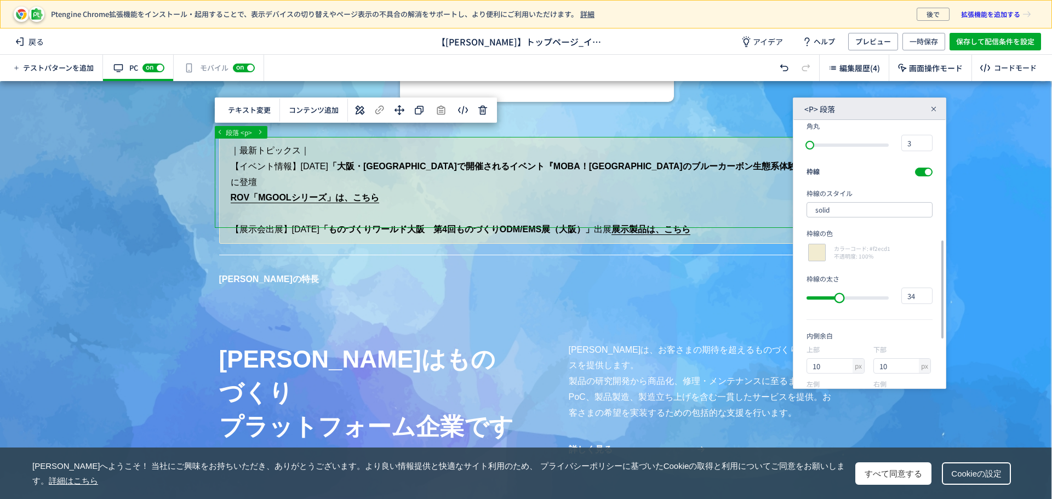
type input "35"
drag, startPoint x: 811, startPoint y: 304, endPoint x: 845, endPoint y: 303, distance: 34.0
click at [845, 303] on div "slider between 0 and 83" at bounding box center [842, 298] width 20 height 20
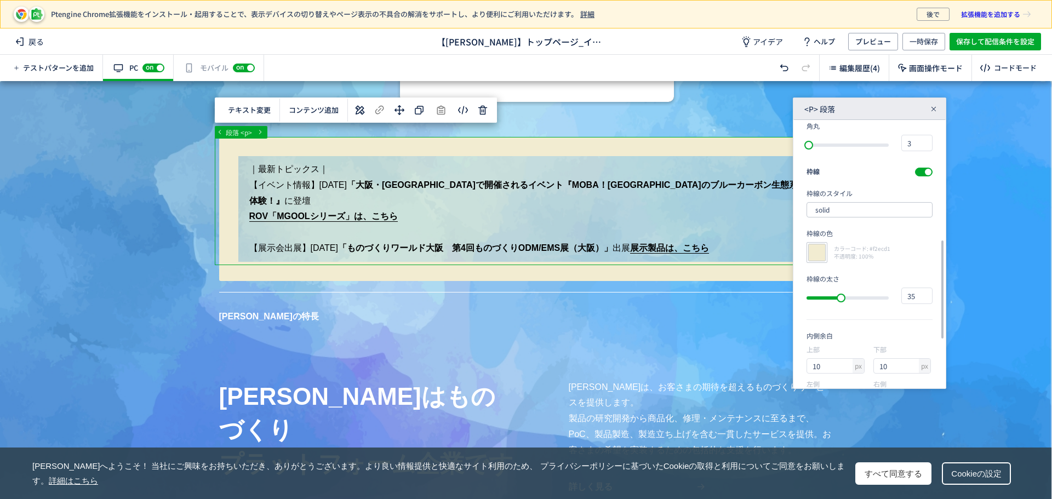
click at [815, 255] on div at bounding box center [817, 252] width 21 height 21
type input "f2ecd1"
type input "242"
type input "236"
type input "209"
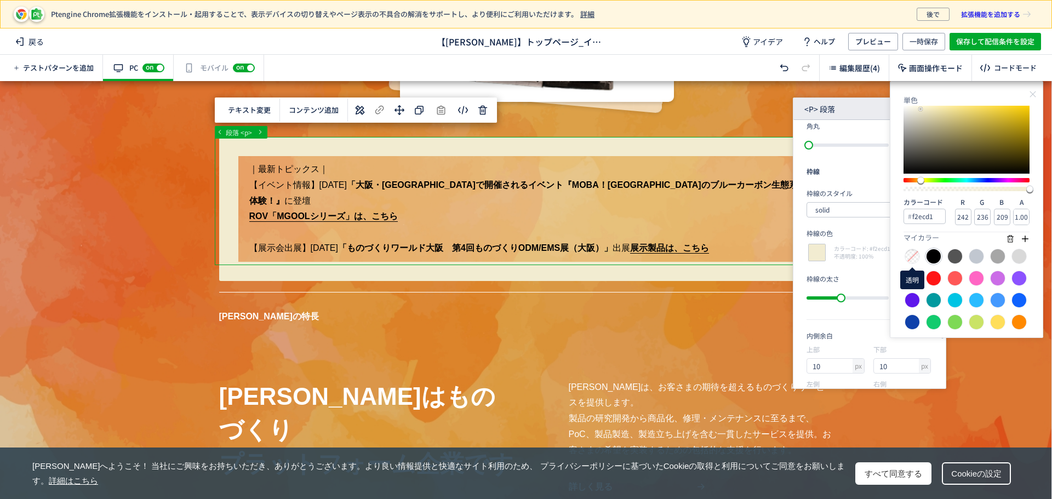
click at [913, 257] on div at bounding box center [912, 256] width 15 height 15
type input "0.00"
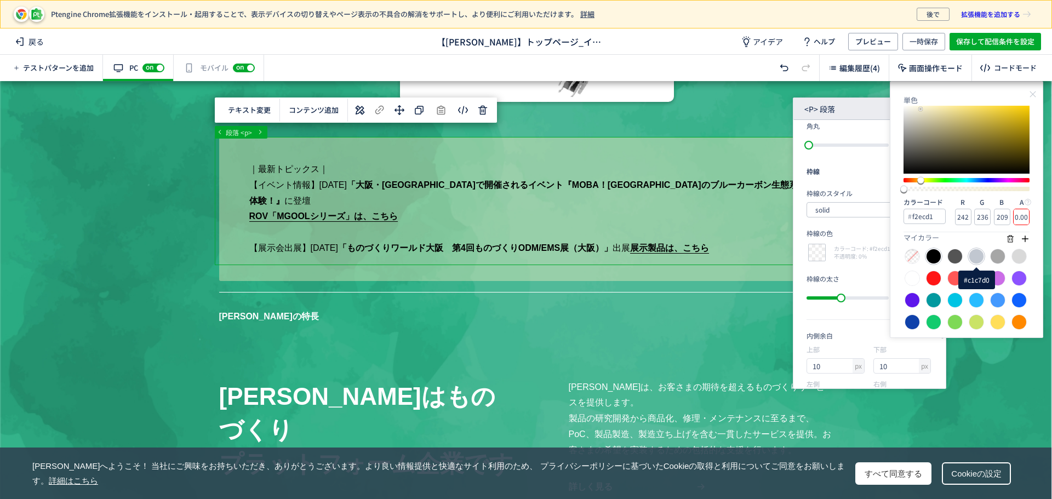
click at [977, 254] on div at bounding box center [976, 256] width 15 height 15
type input "c1c7d0"
type input "193"
type input "199"
type input "208"
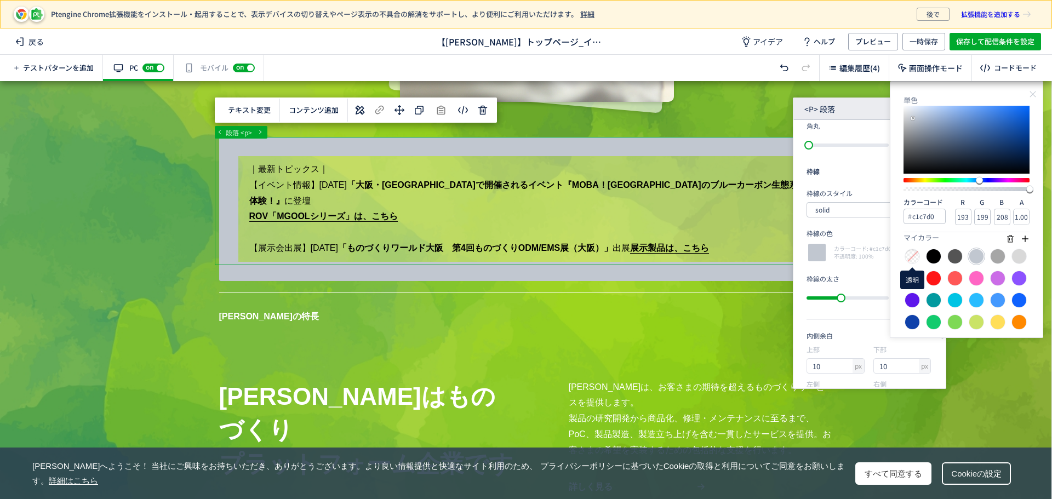
click at [913, 255] on div at bounding box center [912, 256] width 15 height 15
type input "0.00"
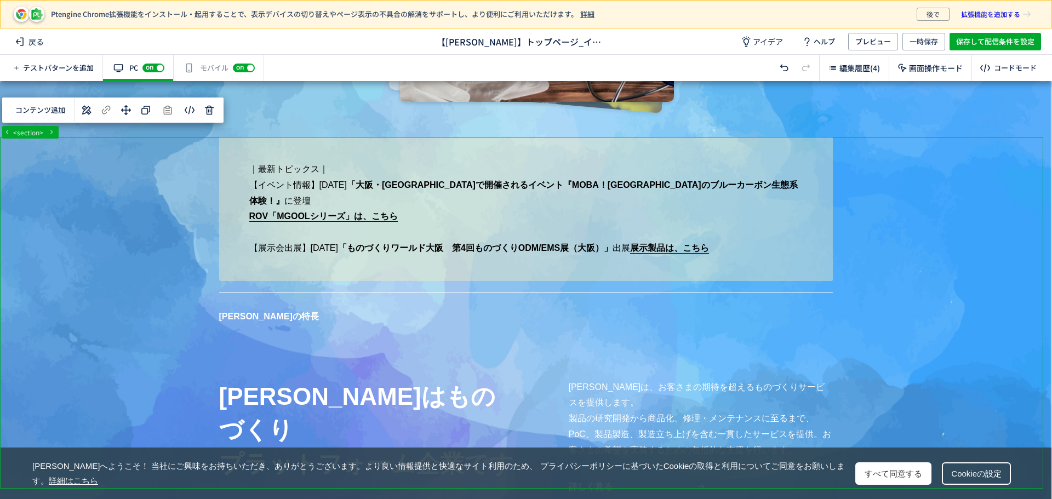
drag, startPoint x: 1050, startPoint y: 139, endPoint x: 1047, endPoint y: 124, distance: 15.5
click at [1047, 124] on div at bounding box center [526, 290] width 1052 height 418
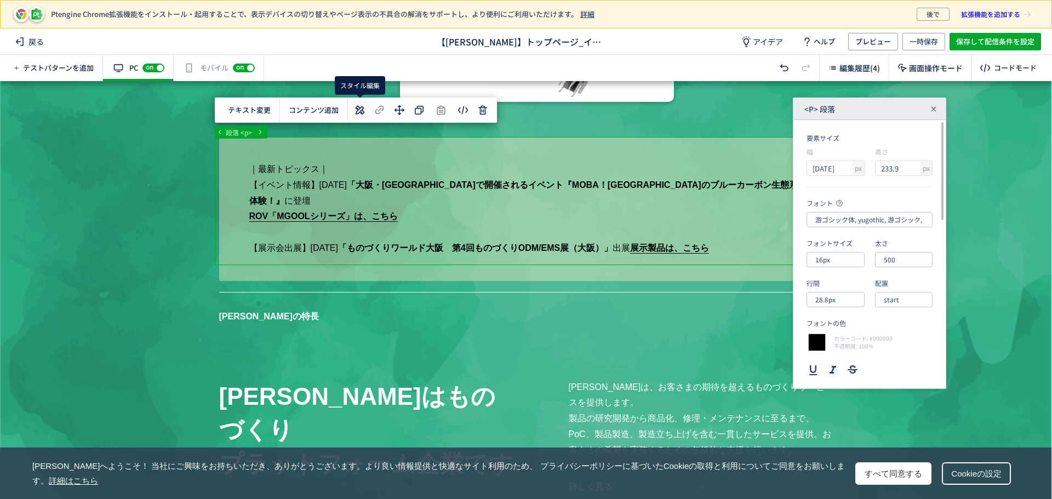
click at [362, 109] on icon at bounding box center [360, 110] width 13 height 13
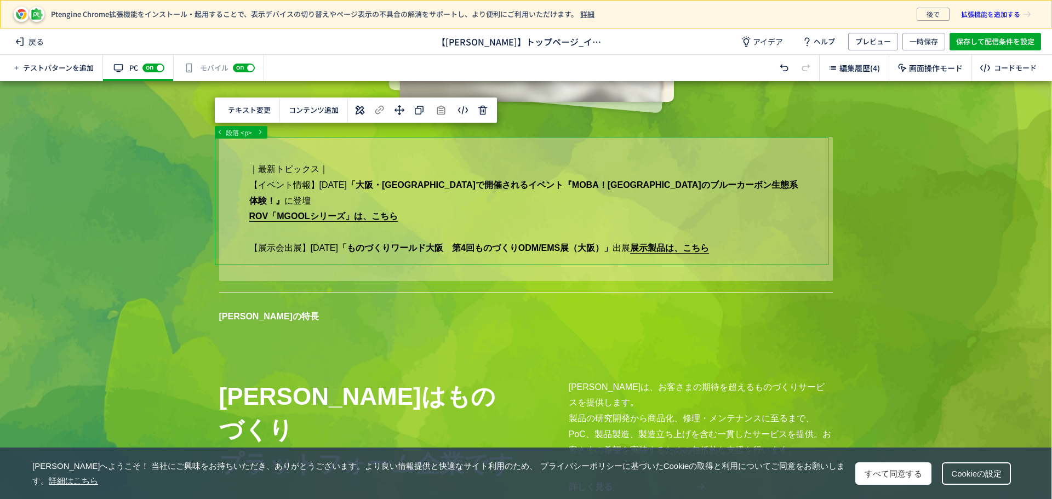
drag, startPoint x: 242, startPoint y: 171, endPoint x: 299, endPoint y: 170, distance: 57.6
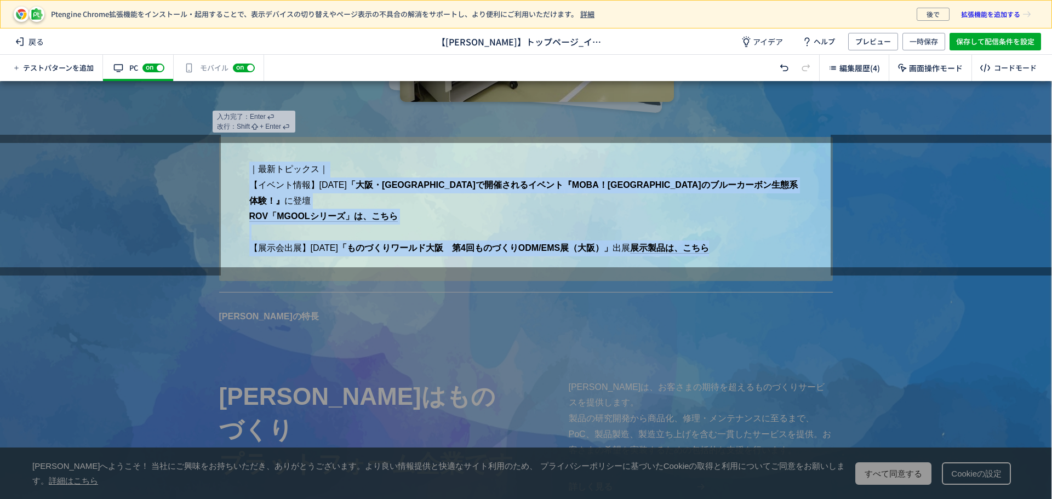
drag, startPoint x: 243, startPoint y: 172, endPoint x: 753, endPoint y: 253, distance: 516.2
click at [753, 253] on p "｜最新トピックス｜ 【イベント情報】[DATE] 「大阪・[GEOGRAPHIC_DATA]で開催されるイベント『MOBA！[GEOGRAPHIC_DATA]…" at bounding box center [526, 209] width 614 height 144
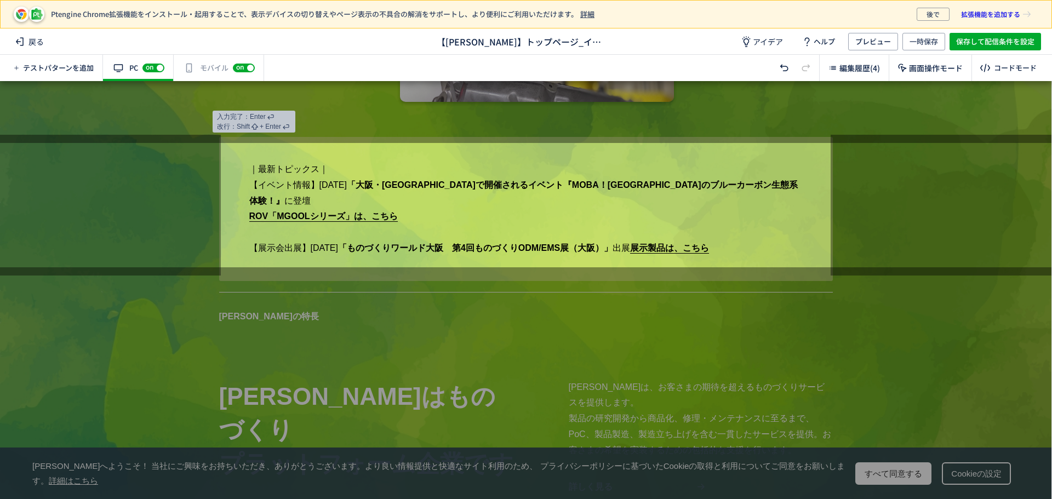
click at [341, 109] on div at bounding box center [526, 112] width 1052 height 62
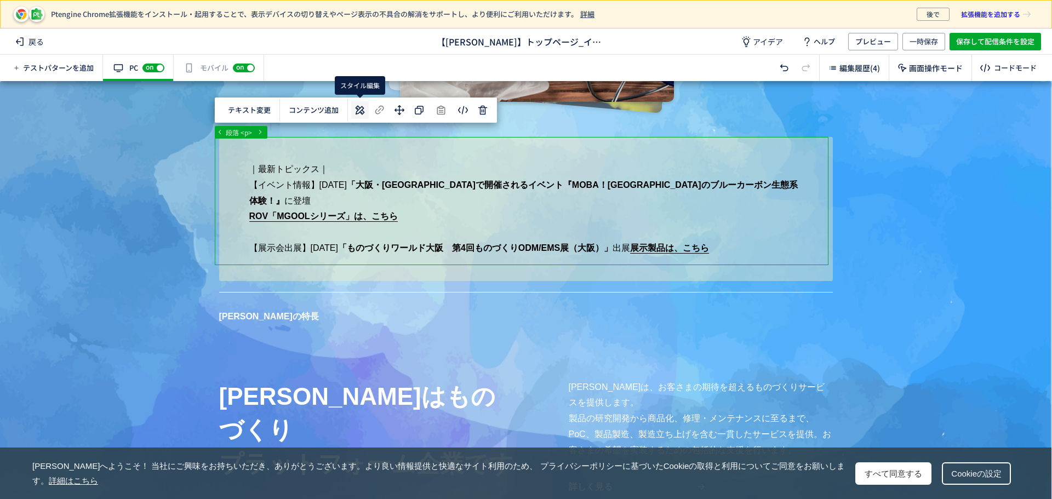
click at [358, 107] on icon at bounding box center [360, 110] width 13 height 13
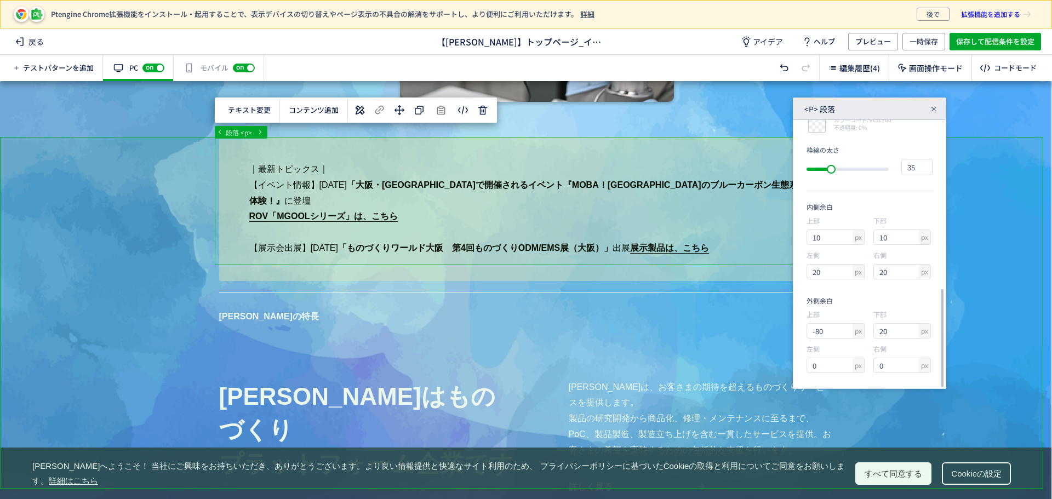
scroll to position [454, 0]
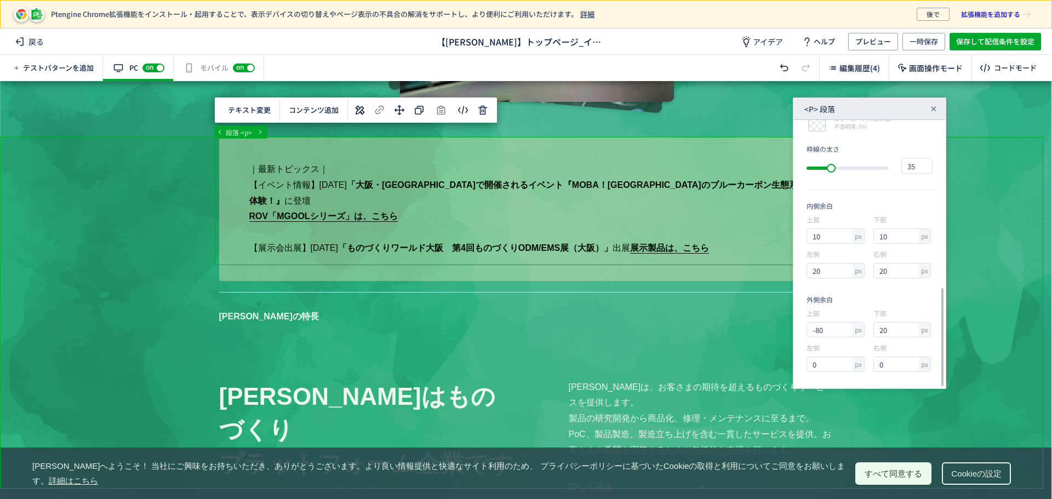
drag, startPoint x: 942, startPoint y: 216, endPoint x: 955, endPoint y: 412, distance: 196.1
click at [955, 412] on div "... main div section div 段落 <p> テキスト変更 選択した要素の前 選択した要素の後 選択した領域内の先頭 選択した領域内の末尾 …" at bounding box center [526, 290] width 1052 height 418
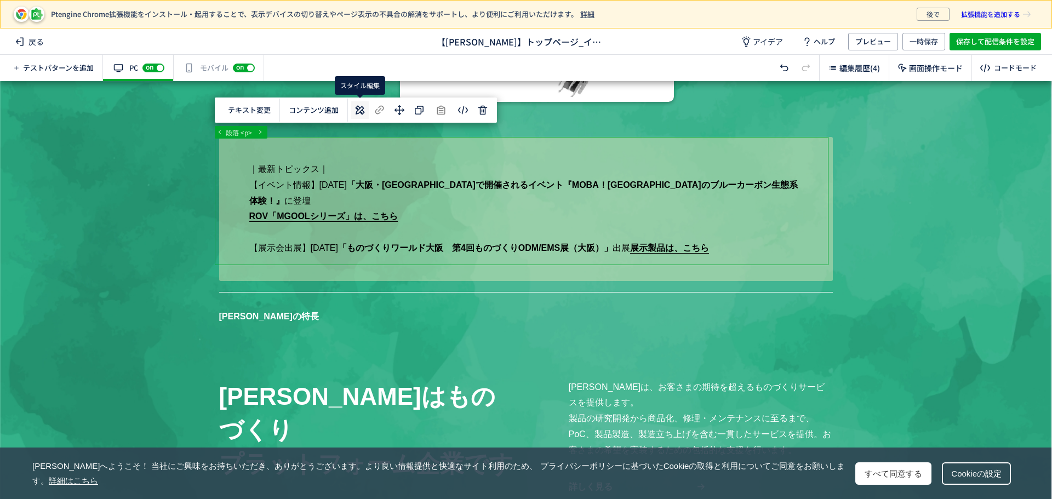
click at [361, 110] on icon at bounding box center [360, 110] width 13 height 13
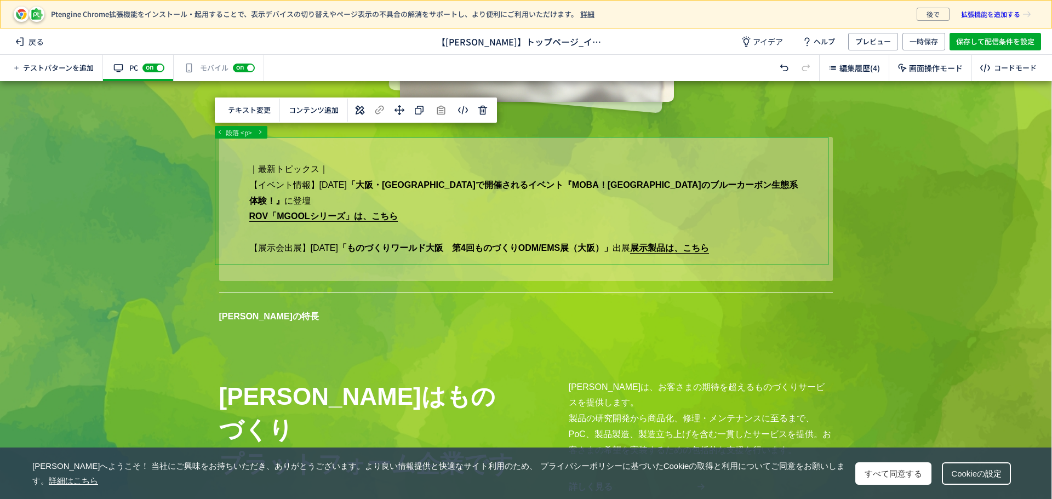
drag, startPoint x: 247, startPoint y: 165, endPoint x: 327, endPoint y: 164, distance: 79.5
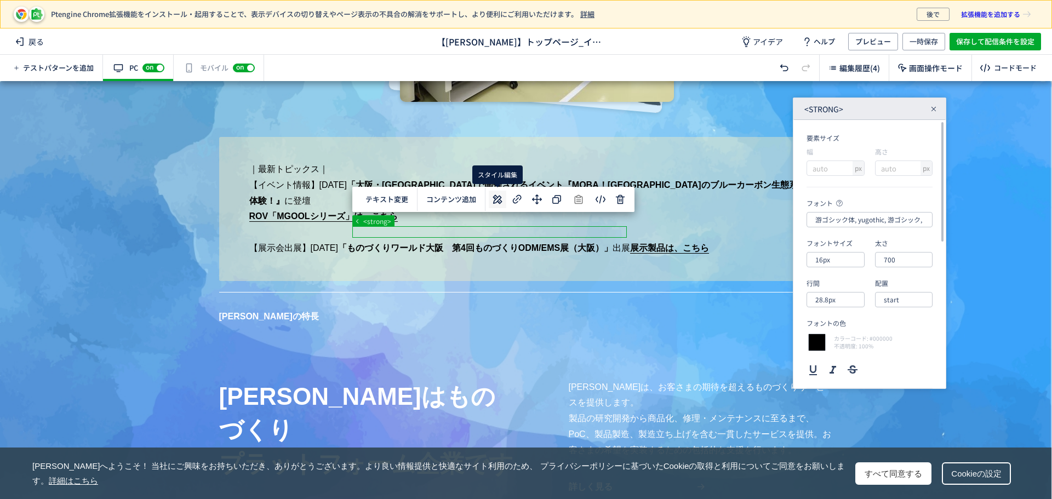
click at [492, 201] on icon at bounding box center [497, 199] width 13 height 13
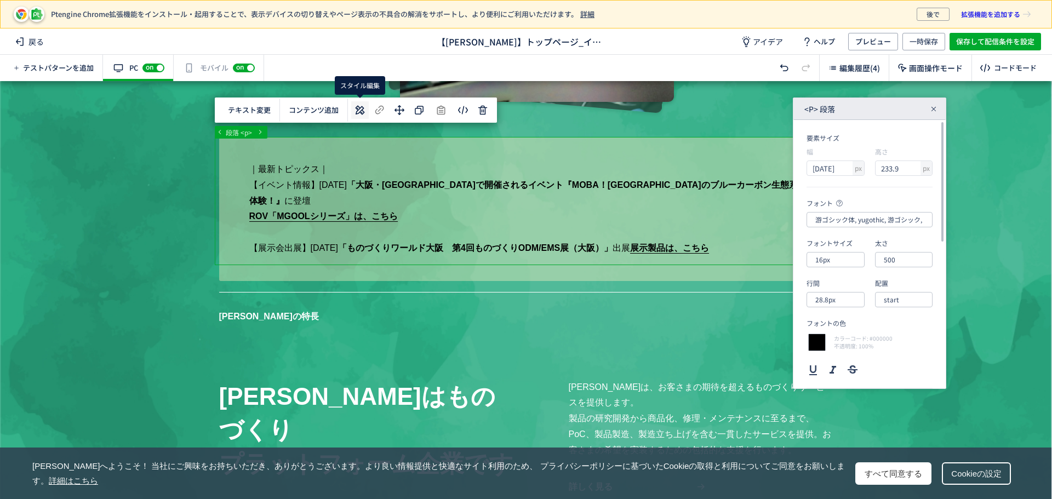
click at [357, 107] on use at bounding box center [360, 110] width 9 height 9
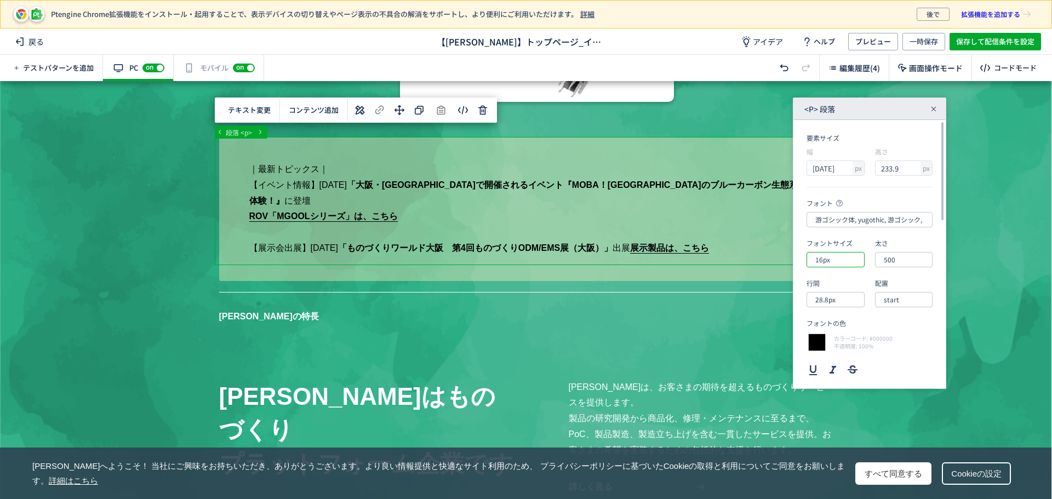
click at [840, 259] on input "16px" at bounding box center [836, 259] width 58 height 15
click at [833, 359] on div "18px" at bounding box center [842, 364] width 43 height 19
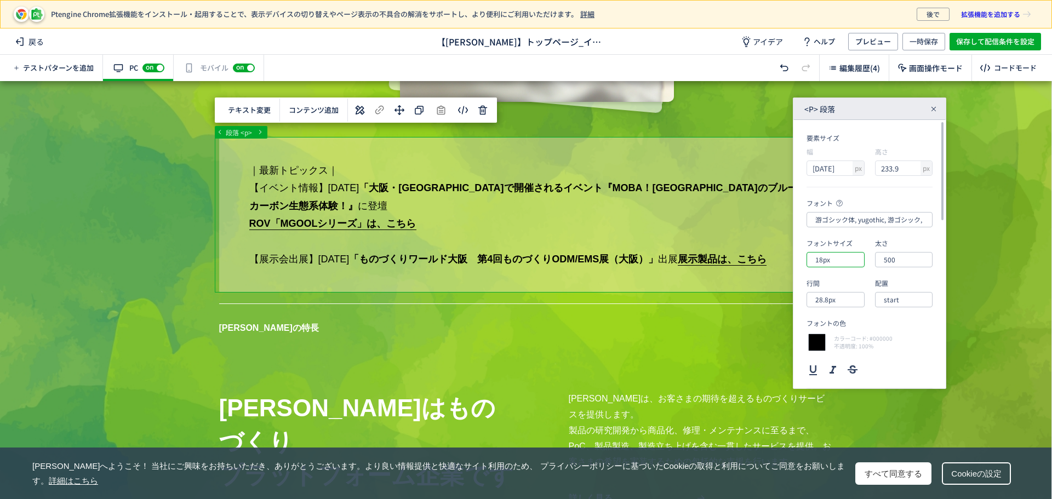
click at [833, 258] on input "18px" at bounding box center [836, 259] width 58 height 15
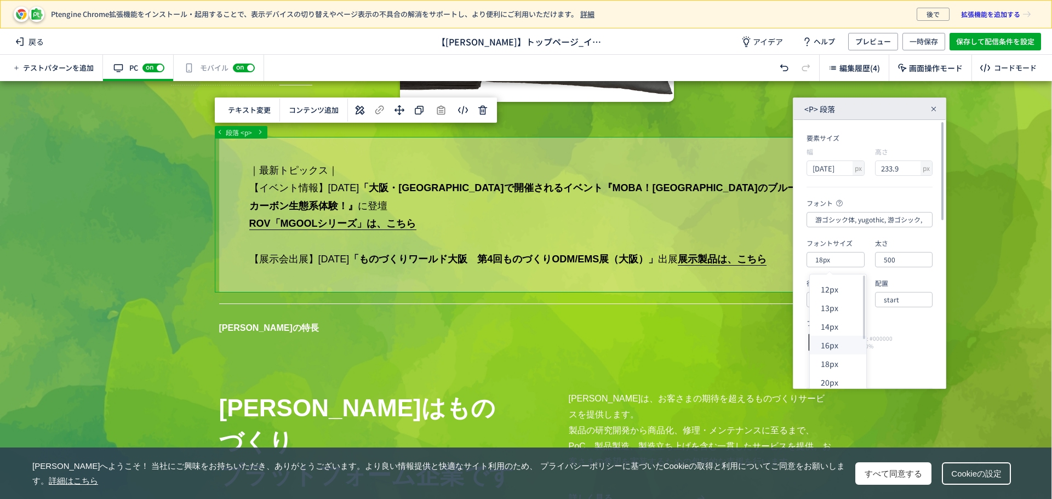
click at [832, 344] on div "16px" at bounding box center [842, 345] width 43 height 19
type input "16px"
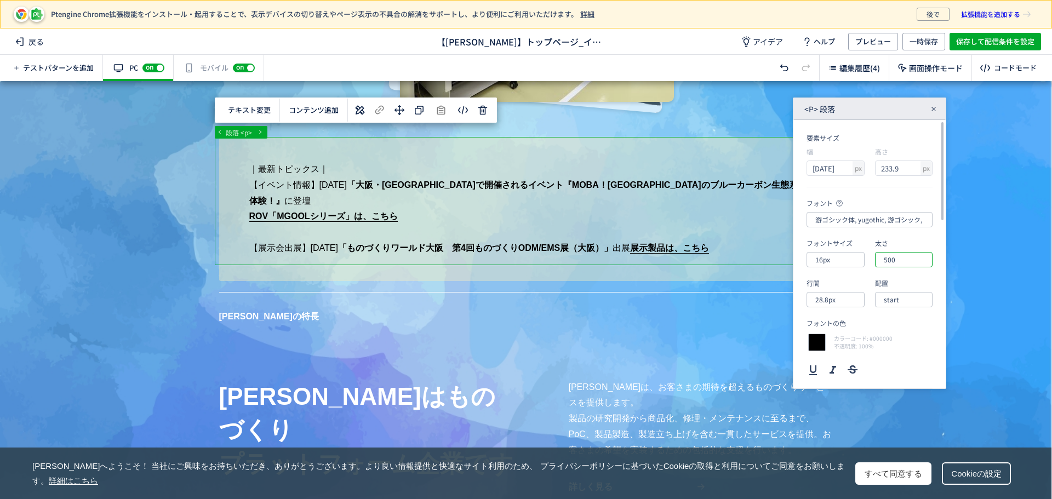
click at [899, 259] on input "500" at bounding box center [904, 259] width 58 height 15
click at [897, 312] on div "bold" at bounding box center [908, 308] width 43 height 19
type input "bold"
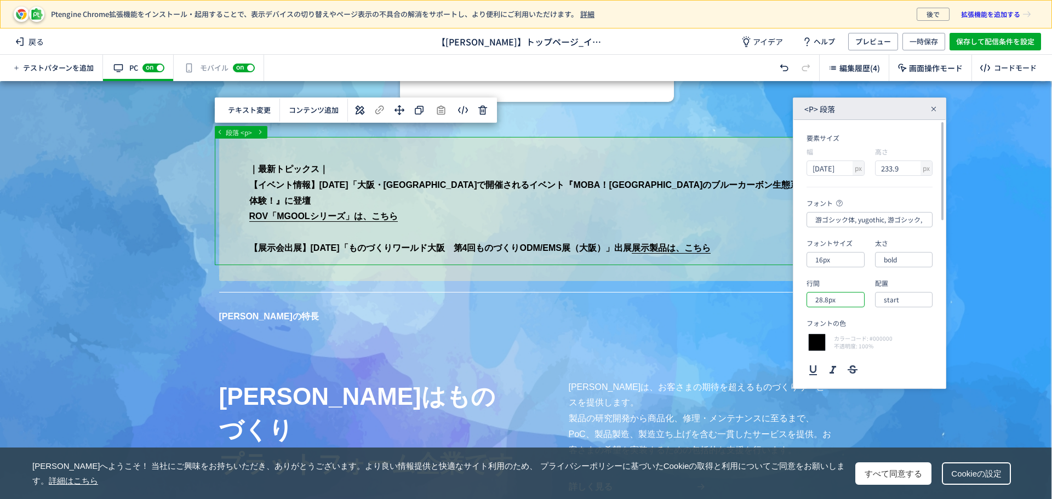
click at [847, 303] on input "28.8px" at bounding box center [836, 299] width 58 height 15
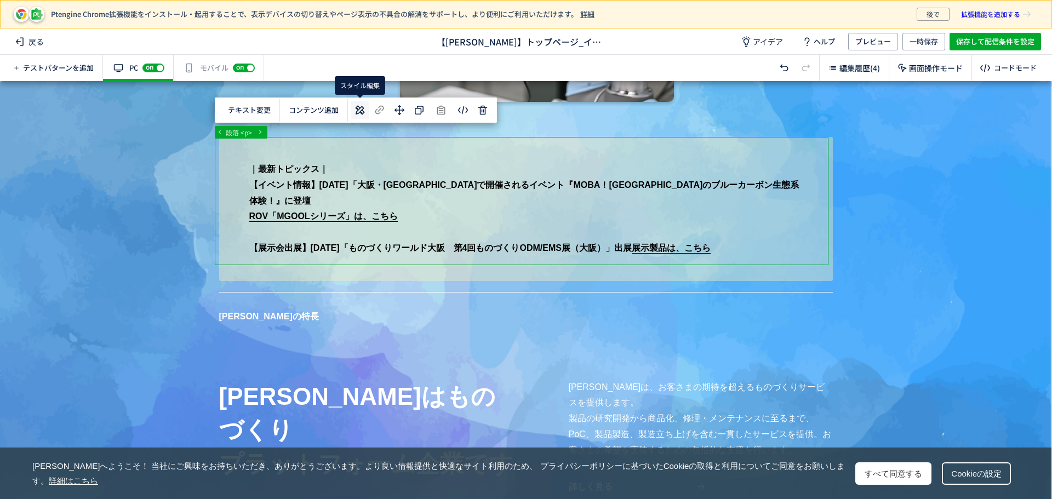
click at [362, 112] on use at bounding box center [360, 110] width 9 height 9
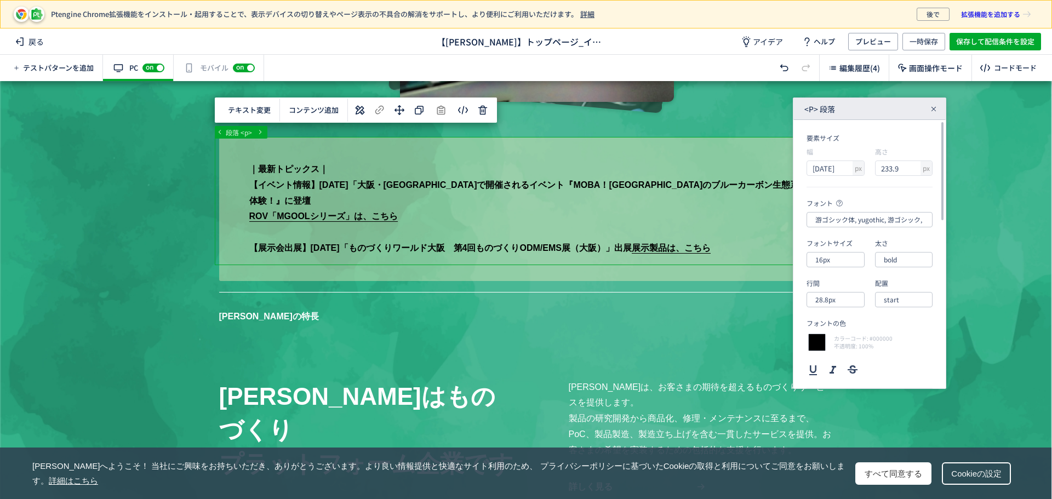
scroll to position [269, 0]
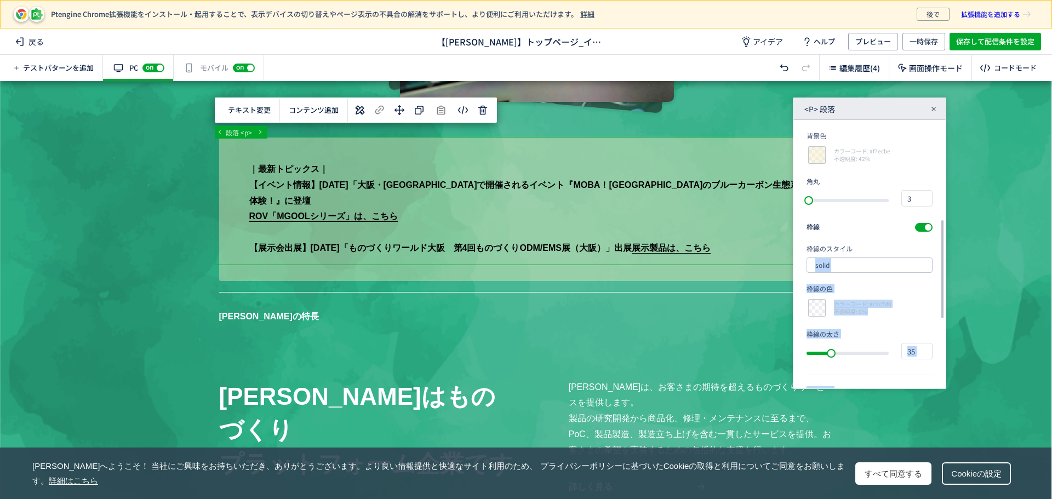
drag, startPoint x: 941, startPoint y: 214, endPoint x: 946, endPoint y: 252, distance: 38.1
click at [946, 252] on div "要素サイズ 幅 px 1120 高さ px 233.9 フォント 游ゴシック体, yugothic, 游ゴシック, Yu Gothic, sans-serif…" at bounding box center [870, 254] width 152 height 269
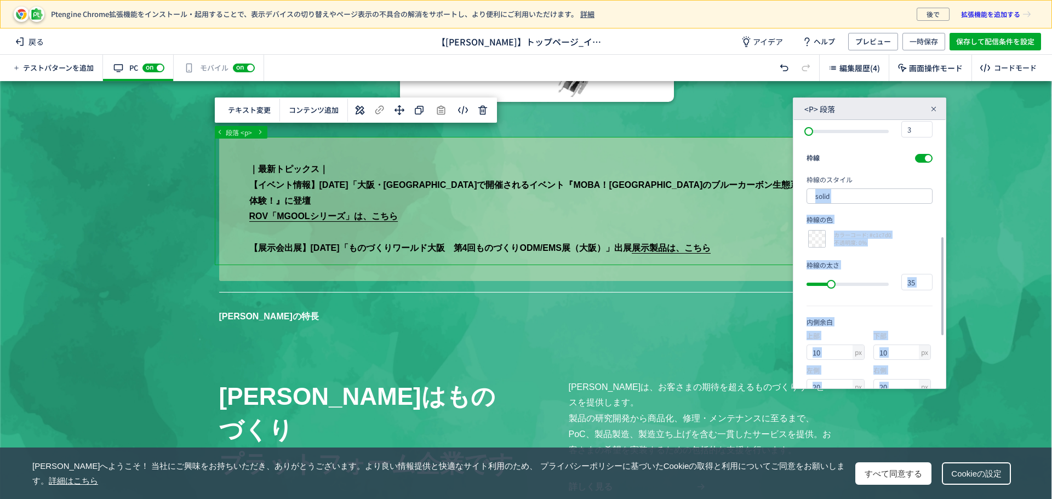
scroll to position [342, 0]
drag, startPoint x: 944, startPoint y: 232, endPoint x: 947, endPoint y: 259, distance: 27.0
click at [947, 259] on div "<p> 段落 要素サイズ 幅 px 1120 高さ px 233.9 フォント 游ゴシック体, yugothic, 游ゴシック, Yu Gothic, san…" at bounding box center [869, 244] width 153 height 292
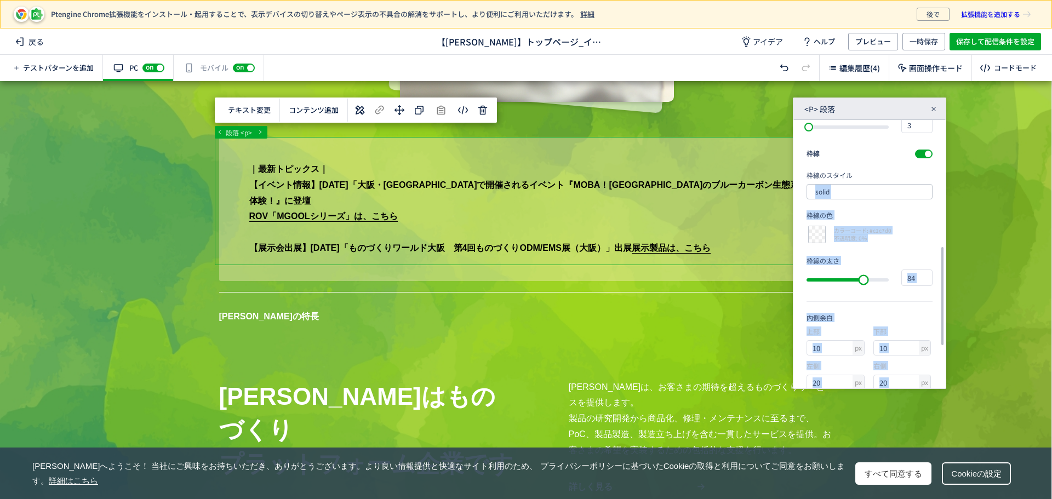
type input "85"
drag, startPoint x: 837, startPoint y: 284, endPoint x: 872, endPoint y: 283, distance: 35.1
click at [872, 283] on div "slider between 0 and 117" at bounding box center [867, 280] width 20 height 20
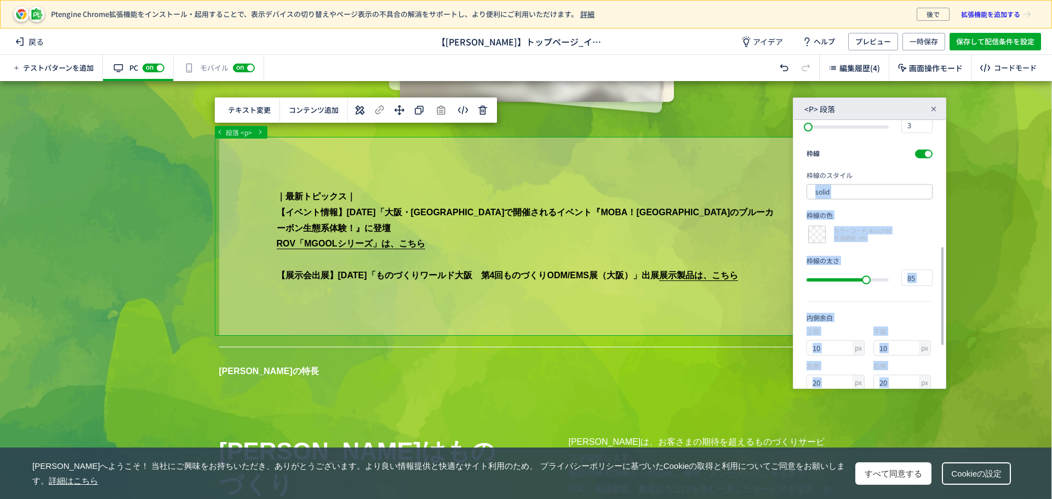
click at [926, 242] on div "カラーコード: #c1c7d0 不透明度: 0%" at bounding box center [870, 234] width 126 height 21
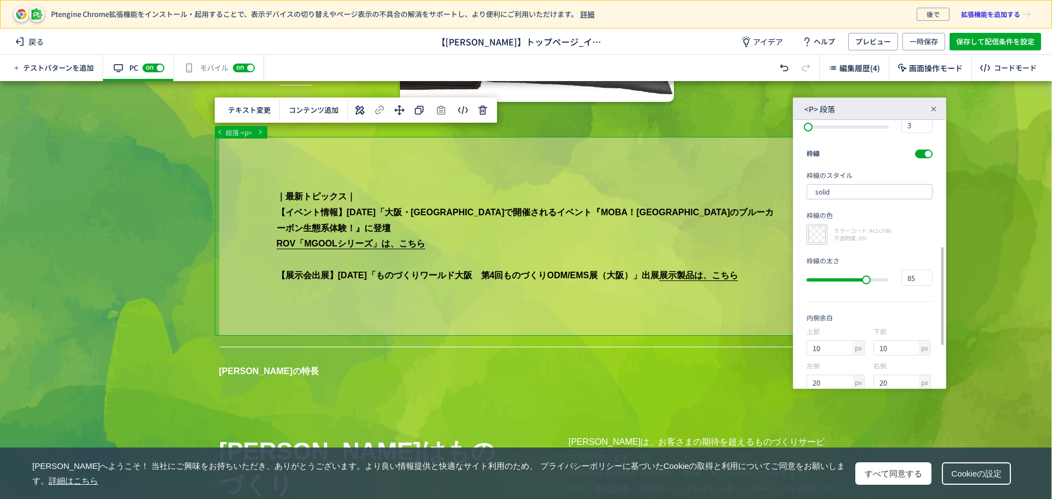
click at [815, 236] on div at bounding box center [817, 234] width 21 height 21
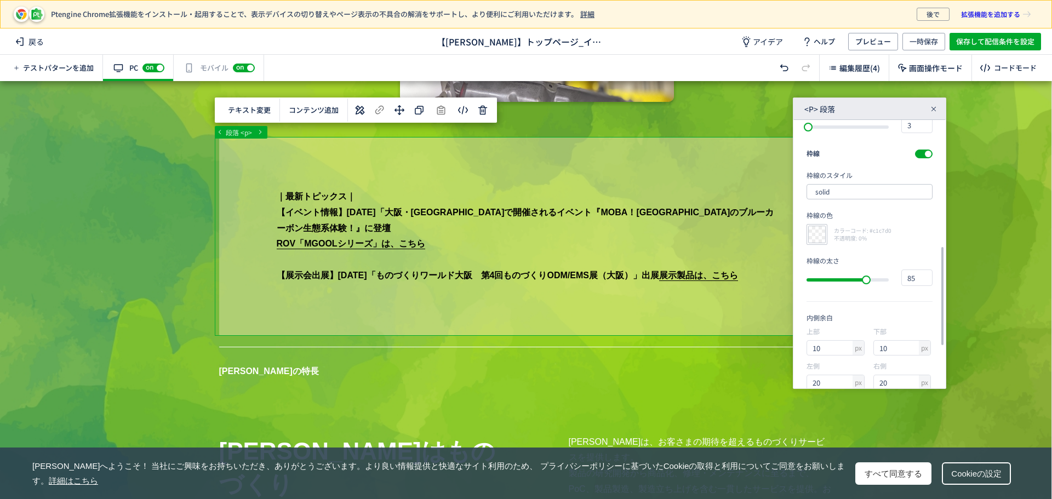
click at [815, 236] on div at bounding box center [817, 234] width 21 height 21
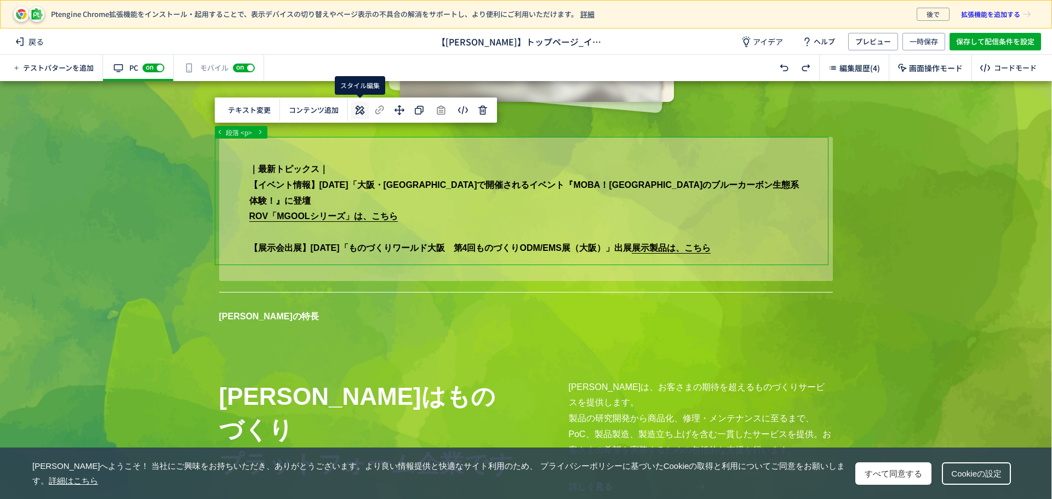
click at [360, 111] on use at bounding box center [360, 110] width 9 height 9
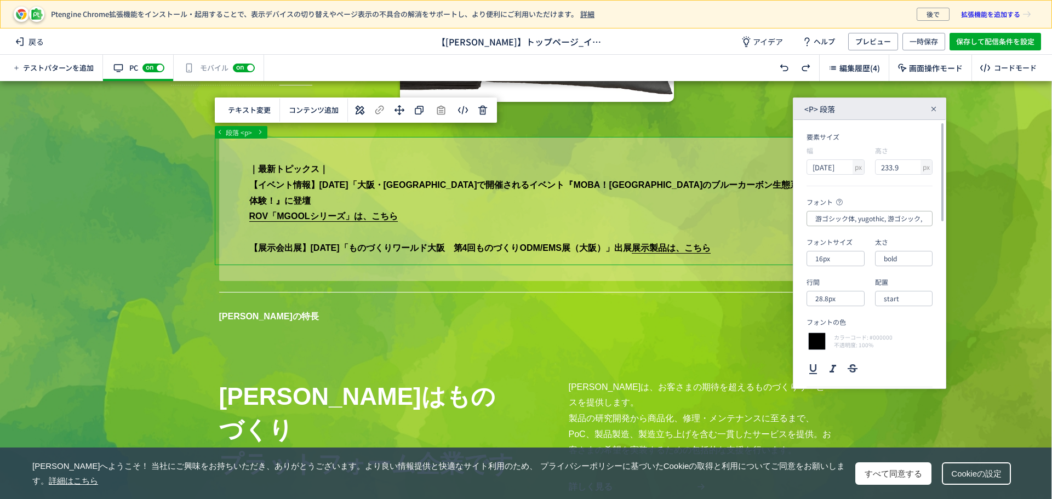
scroll to position [2, 0]
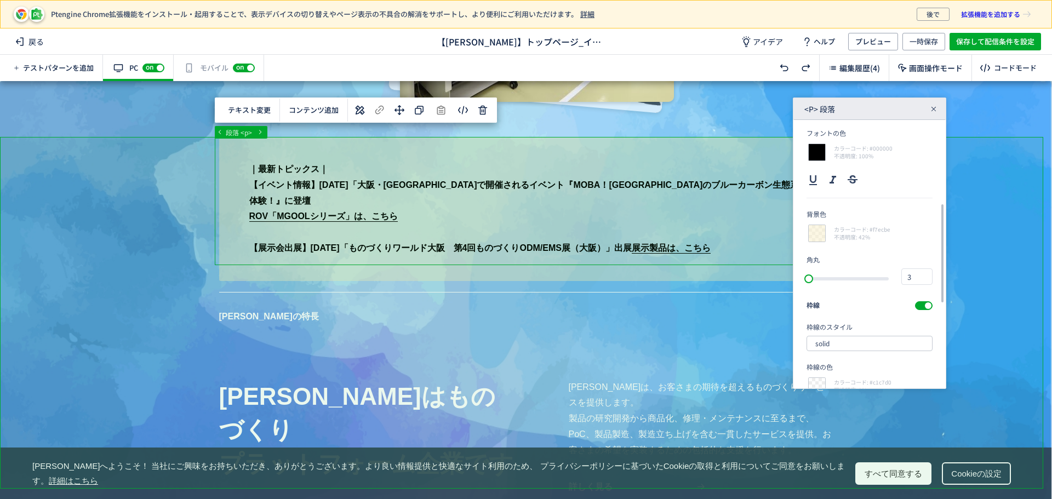
drag, startPoint x: 944, startPoint y: 208, endPoint x: 833, endPoint y: 293, distance: 139.6
click at [948, 282] on div "... main div section div 段落 <p> テキスト変更 選択した要素の前 選択した要素の後 選択した領域内の先頭 選択した領域内の末尾 …" at bounding box center [526, 290] width 1052 height 418
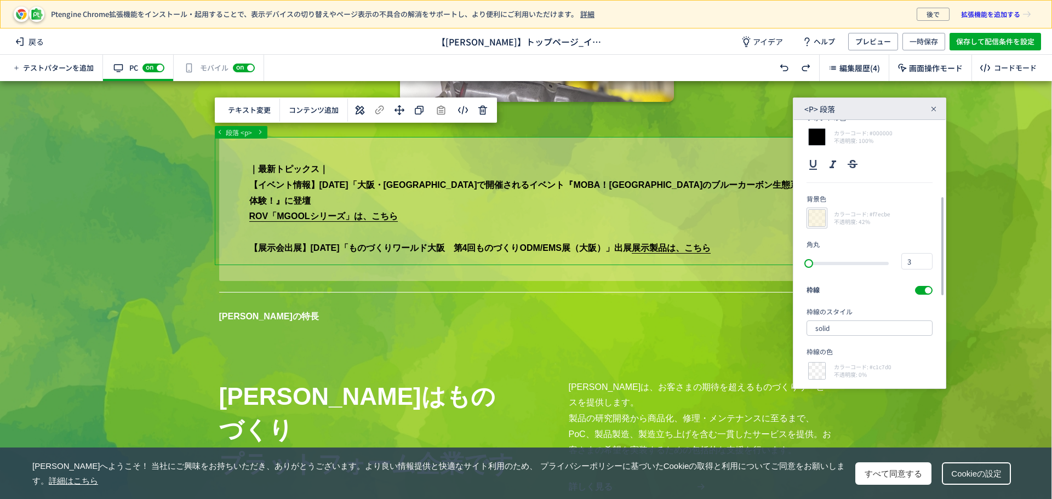
click at [818, 217] on div at bounding box center [817, 218] width 21 height 21
type input "f7ecbe"
type input "247"
type input "236"
type input "190"
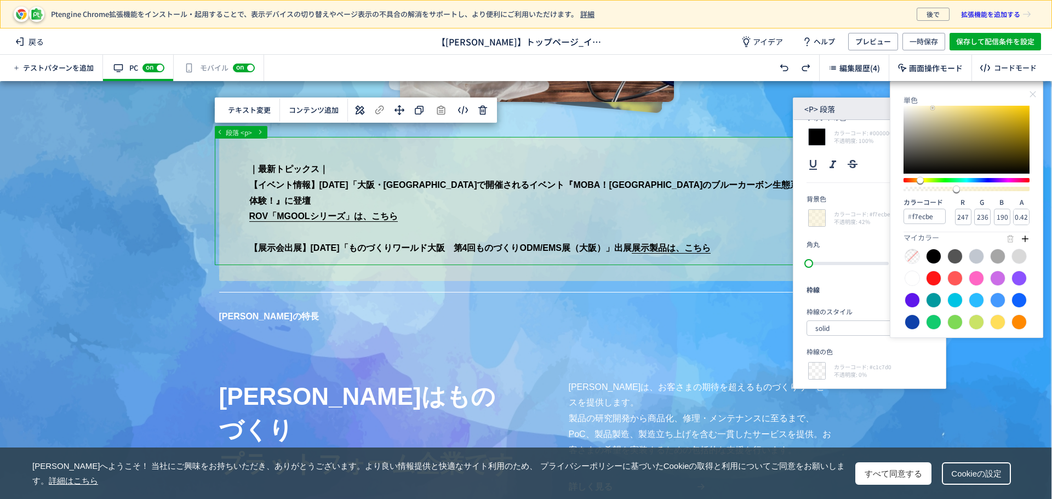
drag, startPoint x: 960, startPoint y: 191, endPoint x: 1015, endPoint y: 188, distance: 54.9
click at [1015, 188] on div "単色 カラーコード f7ecbe R 247 G 236 B 190 A 0.42 マイカラー" at bounding box center [967, 213] width 126 height 236
drag, startPoint x: 960, startPoint y: 191, endPoint x: 976, endPoint y: 191, distance: 15.9
click at [976, 191] on div "単色 カラーコード f7ecbe R 247 G 236 B 190 A 0.42 マイカラー" at bounding box center [967, 213] width 126 height 236
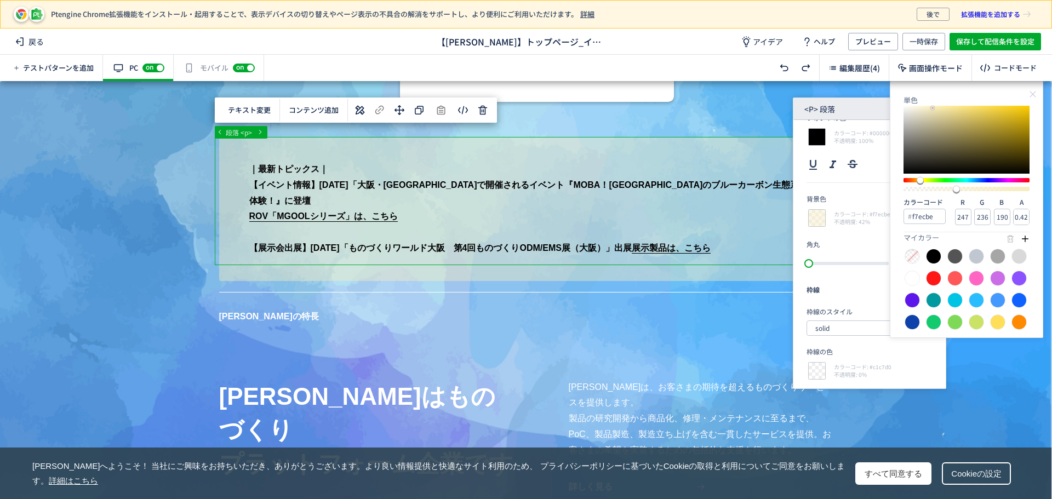
click at [958, 189] on div at bounding box center [956, 189] width 7 height 7
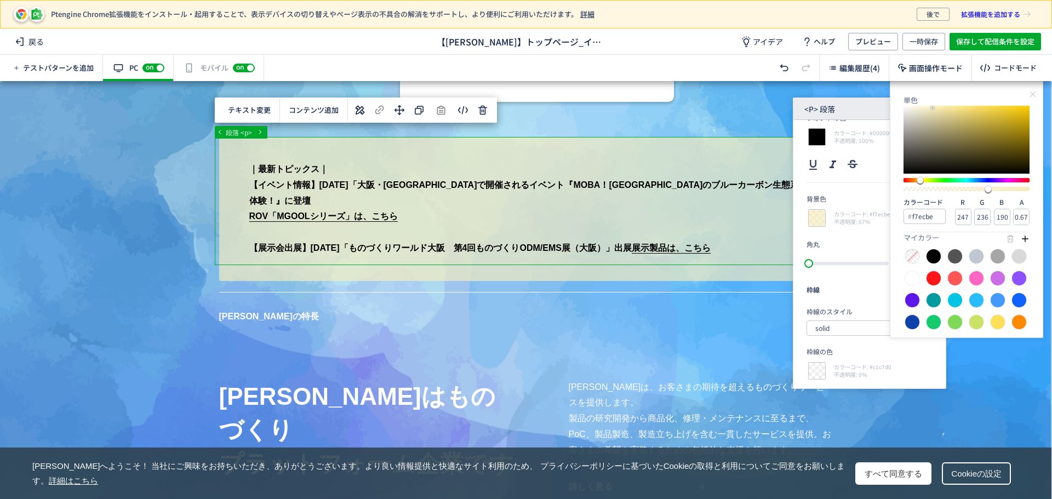
type input "0.70"
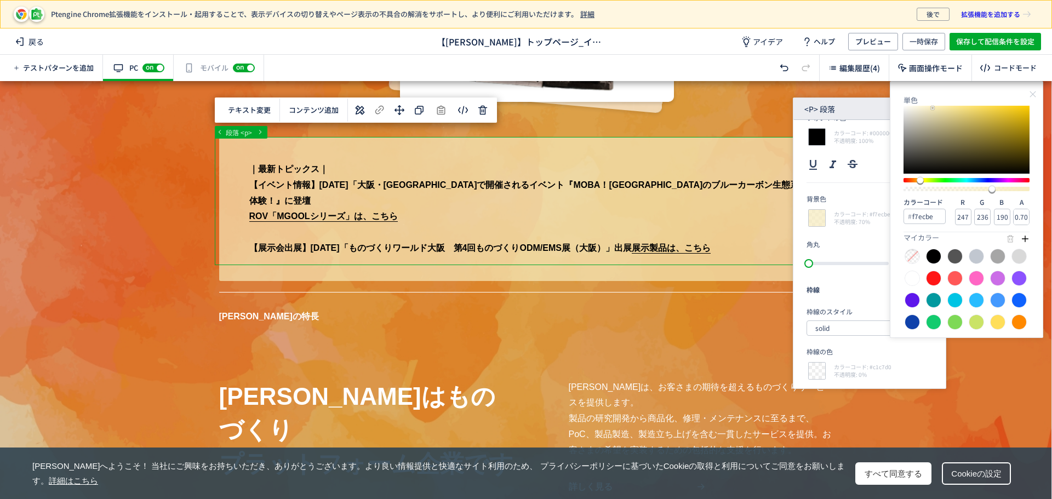
drag, startPoint x: 958, startPoint y: 191, endPoint x: 993, endPoint y: 189, distance: 35.7
click at [993, 189] on div at bounding box center [992, 189] width 7 height 7
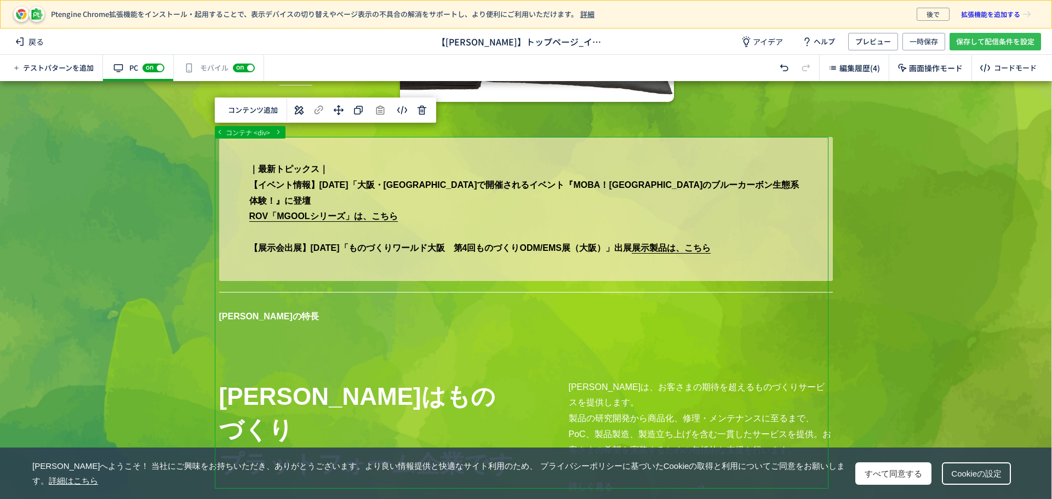
click at [983, 38] on span "保存して配信条件を設定" at bounding box center [996, 42] width 78 height 18
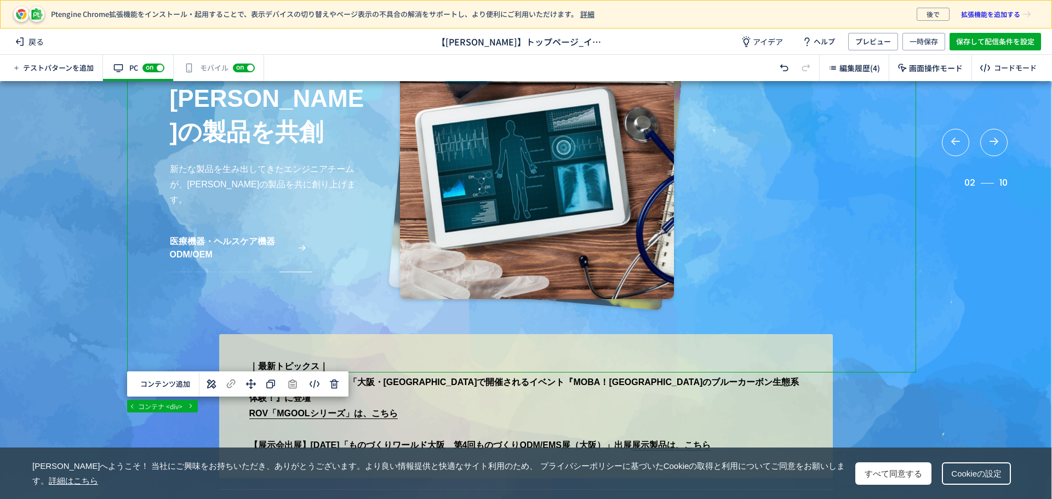
scroll to position [329, 0]
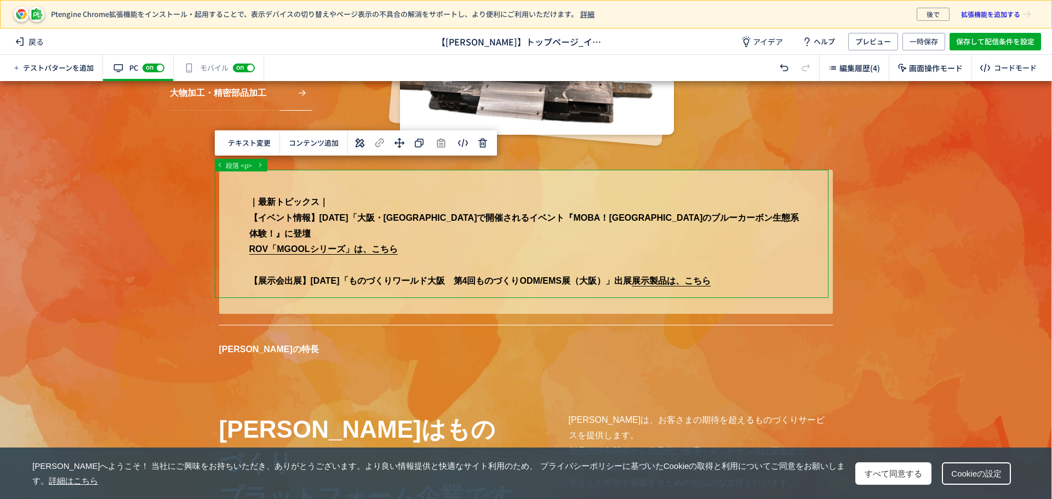
click at [989, 38] on span "保存して配信条件を設定" at bounding box center [996, 42] width 78 height 18
